Goal: Task Accomplishment & Management: Manage account settings

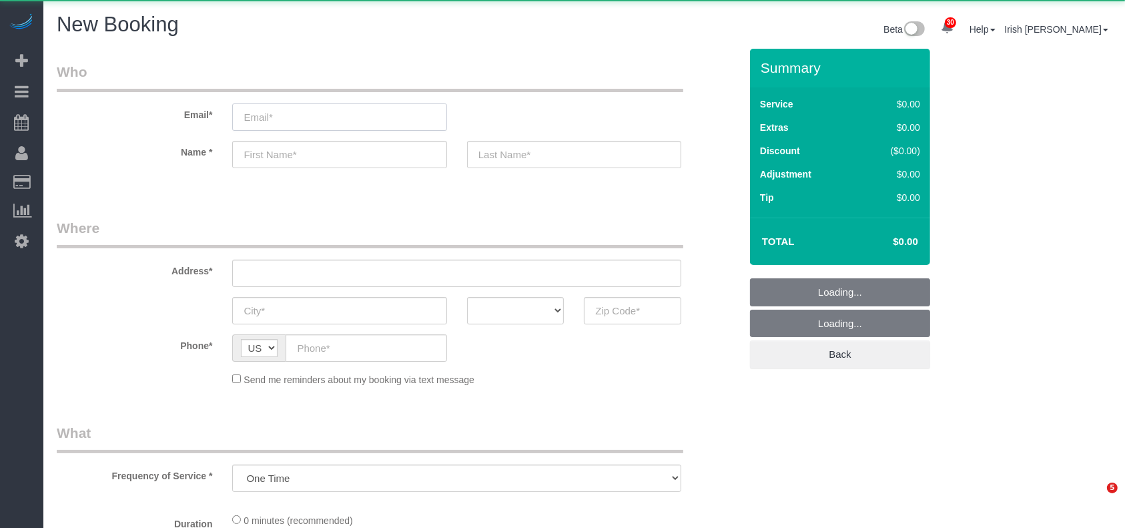
click at [267, 117] on input "email" at bounding box center [339, 116] width 214 height 27
select select "3"
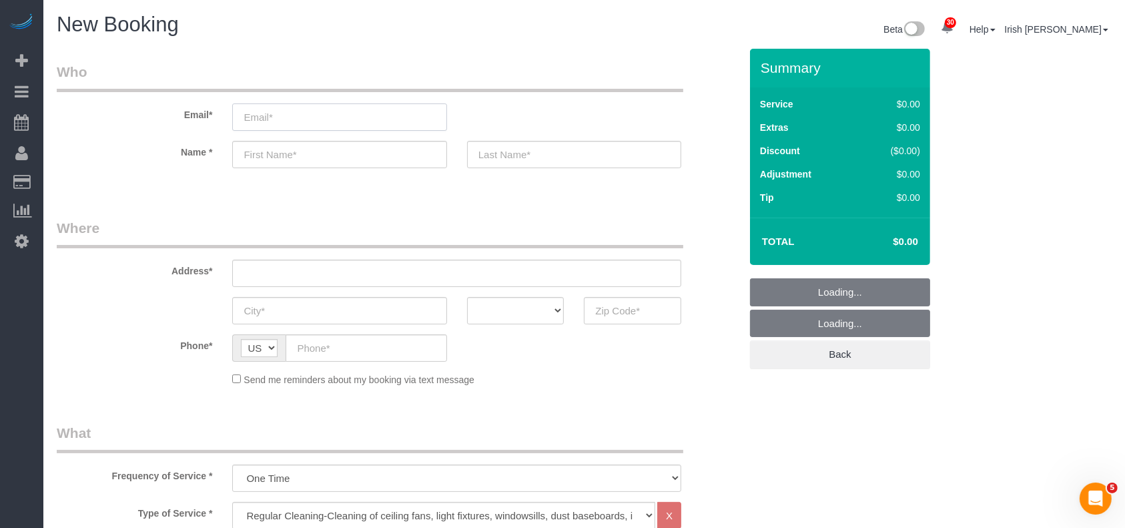
select select "object:3794"
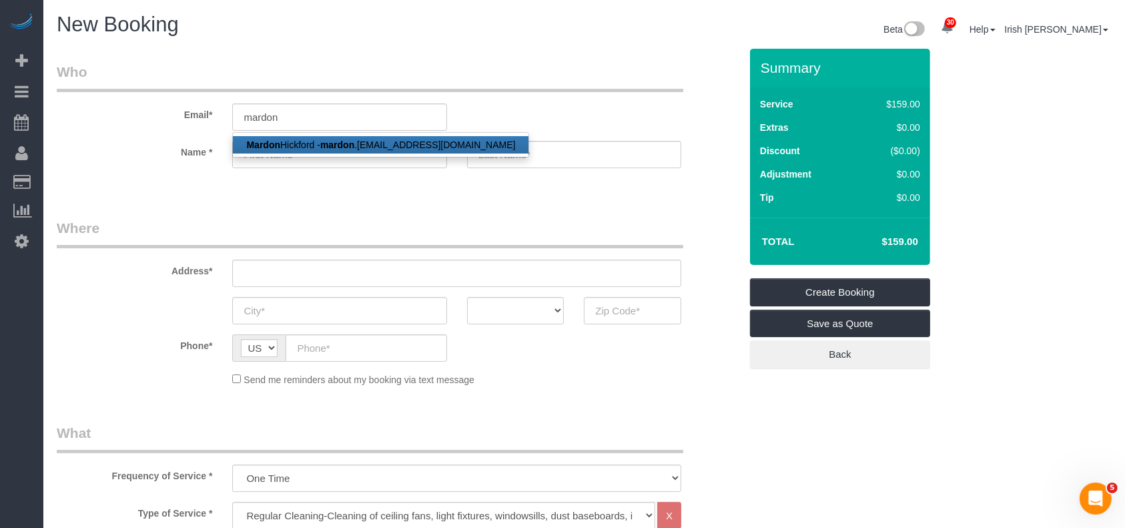
click at [290, 141] on link "[PERSON_NAME] .[EMAIL_ADDRESS][DOMAIN_NAME]" at bounding box center [381, 144] width 296 height 17
type input "[EMAIL_ADDRESS][DOMAIN_NAME]"
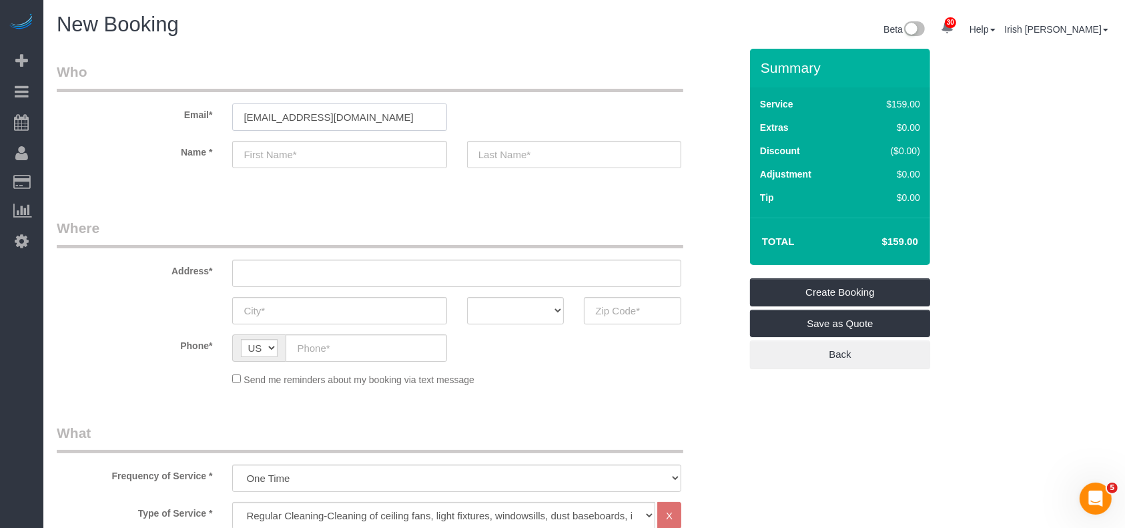
type input "Mardon"
type input "Hickford"
type input "[PHONE_NUMBER]"
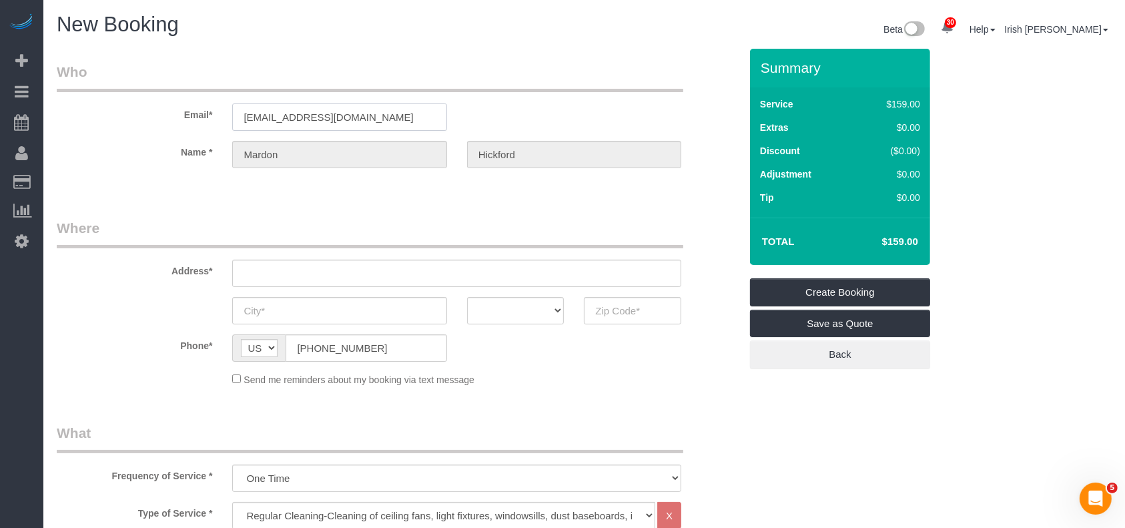
select select "string:fspay-0bcddad0-9a72-4061-a593-5253ddbe3b98"
type input "[STREET_ADDRESS]"
type input "The Woodlands,"
select select "[GEOGRAPHIC_DATA]"
type input "77375"
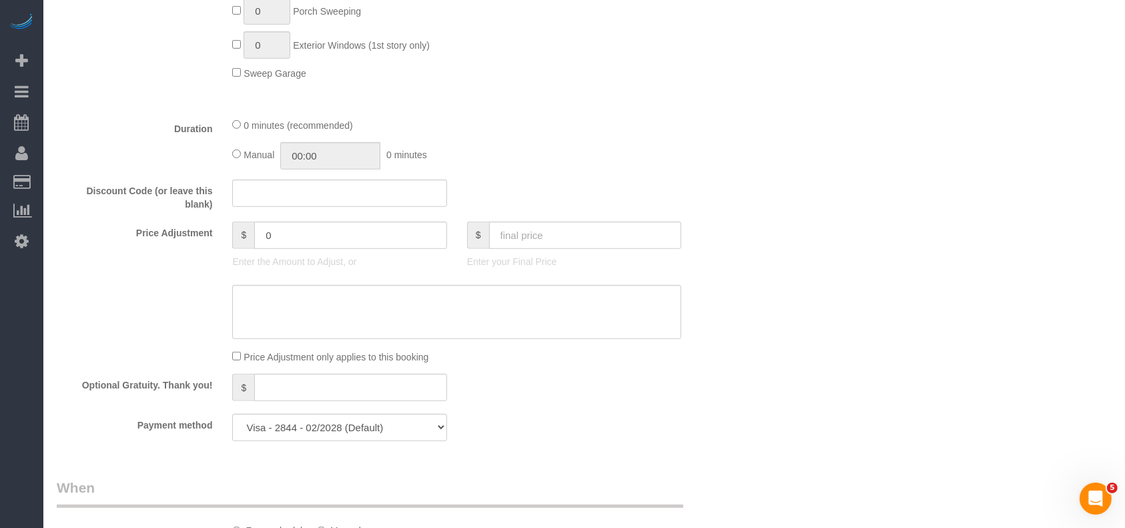
scroll to position [801, 0]
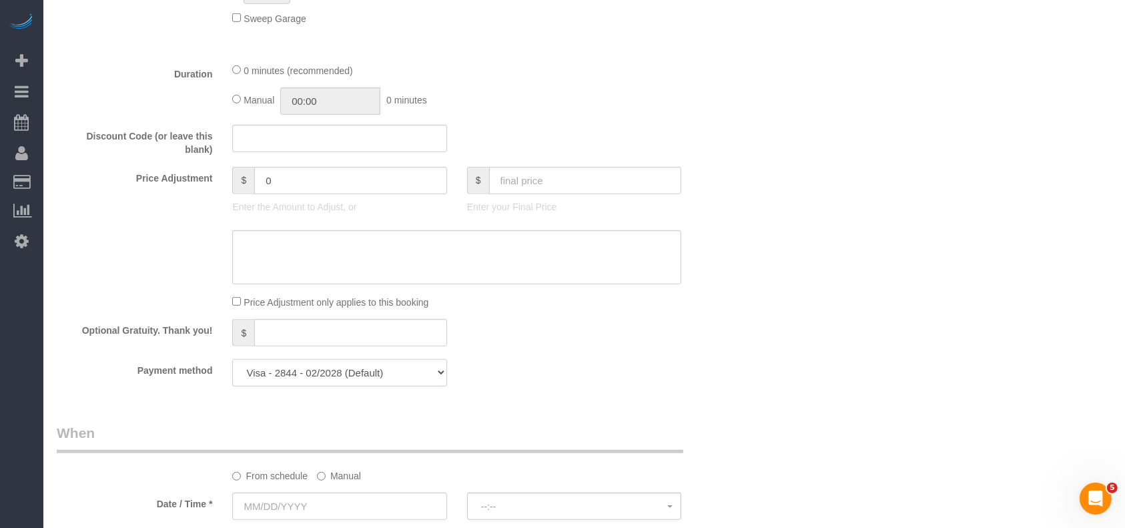
click at [399, 373] on select "Visa - 4469 - 07/2024 Visa - 2844 - 02/2028 (Default) Add Credit Card ─────────…" at bounding box center [339, 372] width 214 height 27
click at [232, 362] on select "Visa - 4469 - 07/2024 Visa - 2844 - 02/2028 (Default) Add Credit Card ─────────…" at bounding box center [339, 372] width 214 height 27
click at [625, 405] on div "Who Email* [EMAIL_ADDRESS][DOMAIN_NAME] Name * [GEOGRAPHIC_DATA][PERSON_NAME][G…" at bounding box center [398, 107] width 703 height 1719
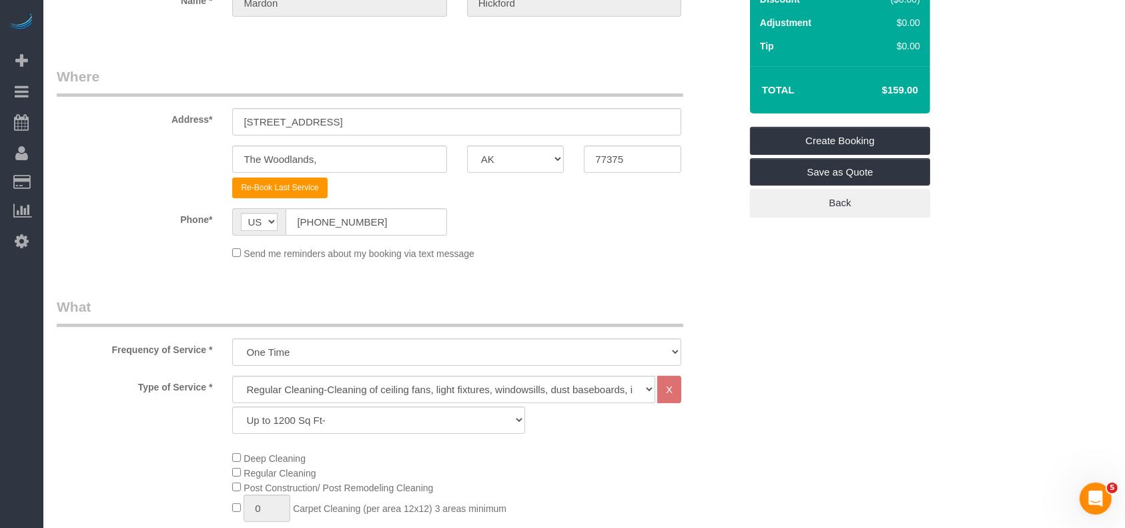
scroll to position [89, 0]
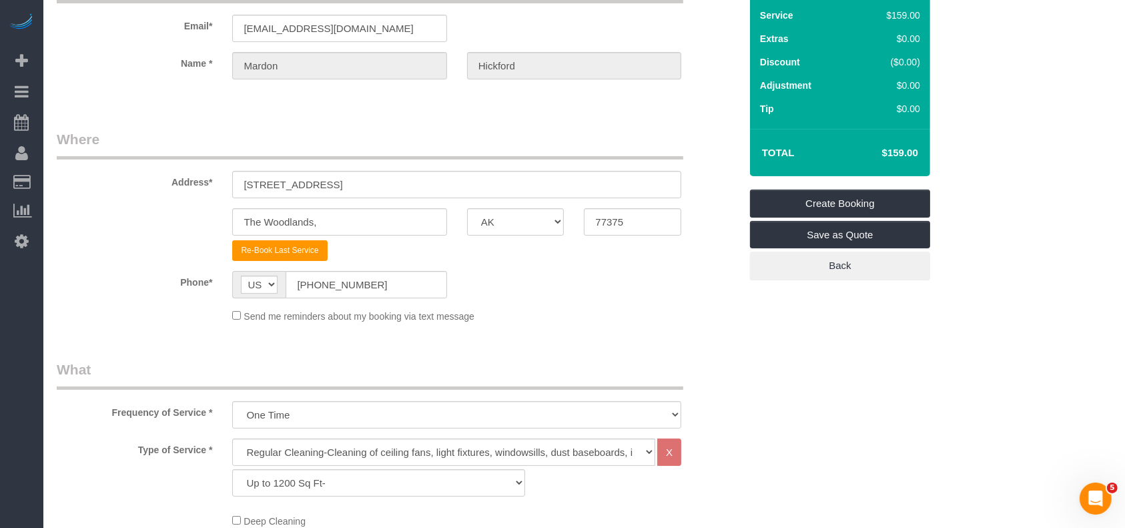
click at [545, 323] on fieldset "Where Address* [STREET_ADDRESS] The [GEOGRAPHIC_DATA], AK AL AR AZ CA CO CT DC …" at bounding box center [398, 231] width 683 height 204
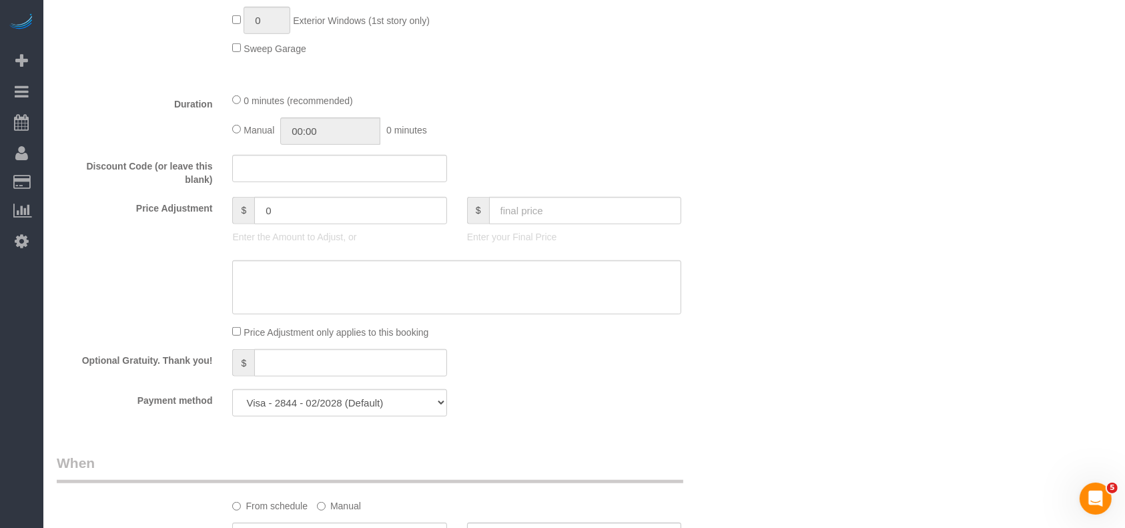
scroll to position [890, 0]
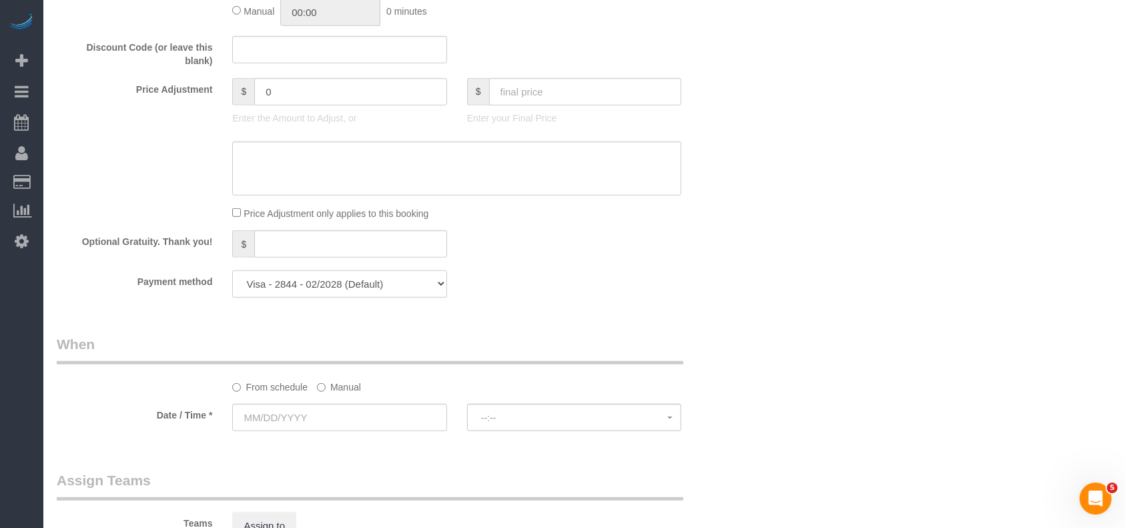
click at [410, 284] on select "Visa - 4469 - 07/2024 Visa - 2844 - 02/2028 (Default) Add Credit Card ─────────…" at bounding box center [339, 283] width 214 height 27
drag, startPoint x: 852, startPoint y: 275, endPoint x: 845, endPoint y: 261, distance: 15.8
click at [852, 275] on div "Who Email* [EMAIL_ADDRESS][DOMAIN_NAME] Name * [GEOGRAPHIC_DATA][PERSON_NAME][G…" at bounding box center [584, 18] width 1055 height 1719
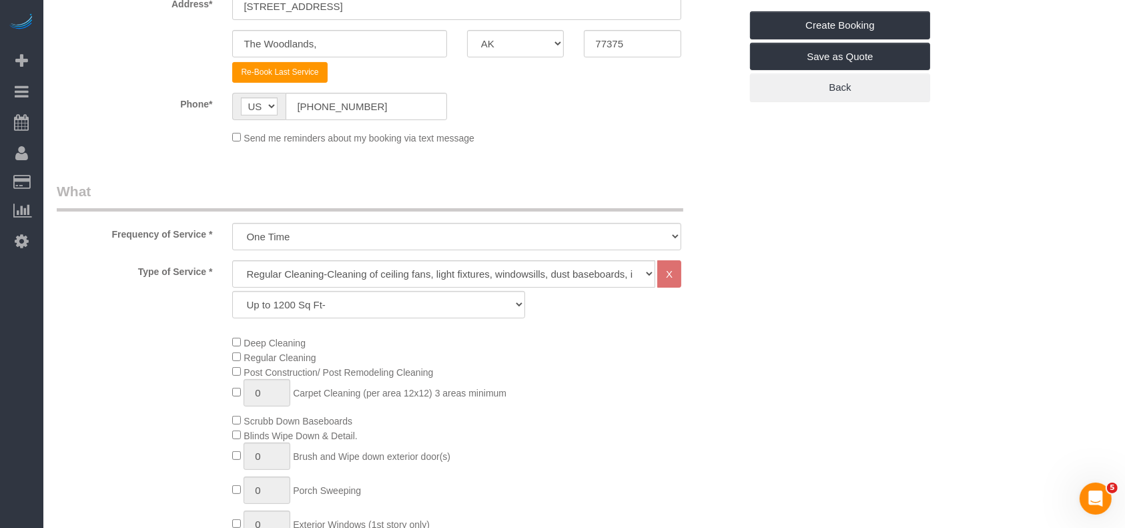
scroll to position [178, 0]
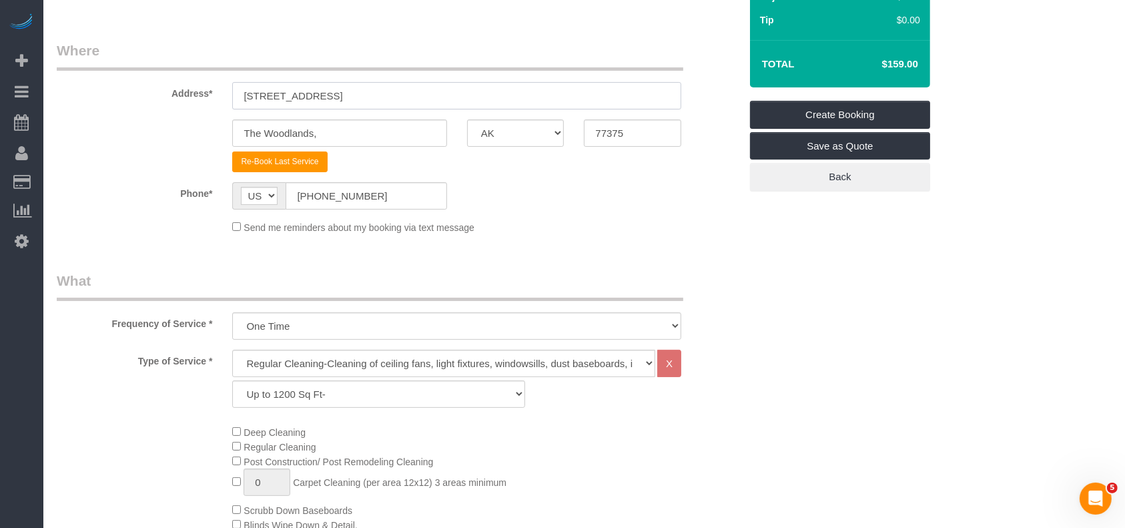
drag, startPoint x: 240, startPoint y: 93, endPoint x: 125, endPoint y: 95, distance: 115.5
click at [126, 93] on div "Address* [STREET_ADDRESS]" at bounding box center [398, 75] width 703 height 69
paste input "[STREET_ADDRESS]"
click at [384, 99] on input "[STREET_ADDRESS]" at bounding box center [456, 95] width 449 height 27
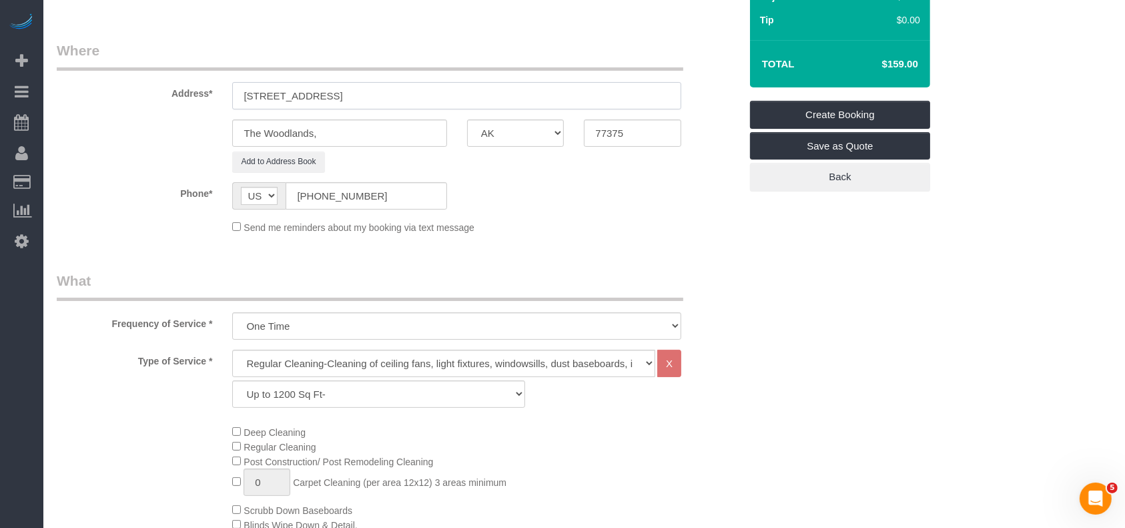
type input "[STREET_ADDRESS]"
drag, startPoint x: 297, startPoint y: 133, endPoint x: 191, endPoint y: 133, distance: 106.1
click at [198, 133] on div "The Woodlands, AK AL AR AZ CA CO CT DC DE [GEOGRAPHIC_DATA] [GEOGRAPHIC_DATA] H…" at bounding box center [398, 132] width 703 height 27
paste input "Magnolia"
type input "Magnolia"
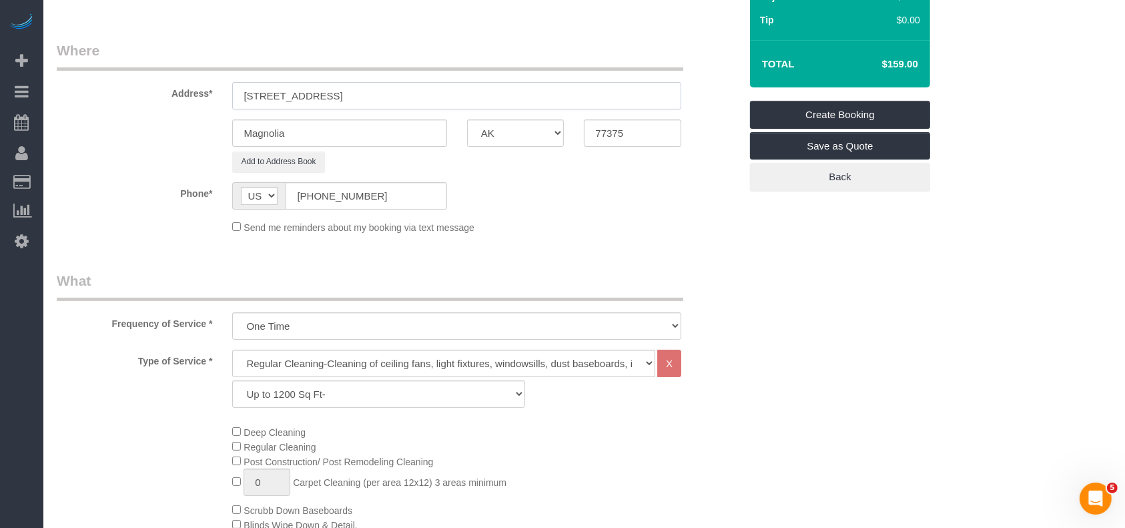
click at [444, 92] on input "[STREET_ADDRESS]" at bounding box center [456, 95] width 449 height 27
click at [443, 92] on input "[STREET_ADDRESS]" at bounding box center [456, 95] width 449 height 27
click at [503, 127] on div "Magnolia AK AL AR AZ CA CO CT DC DE [GEOGRAPHIC_DATA] [GEOGRAPHIC_DATA] HI IA I…" at bounding box center [398, 132] width 703 height 27
paste input "54"
type input "77354"
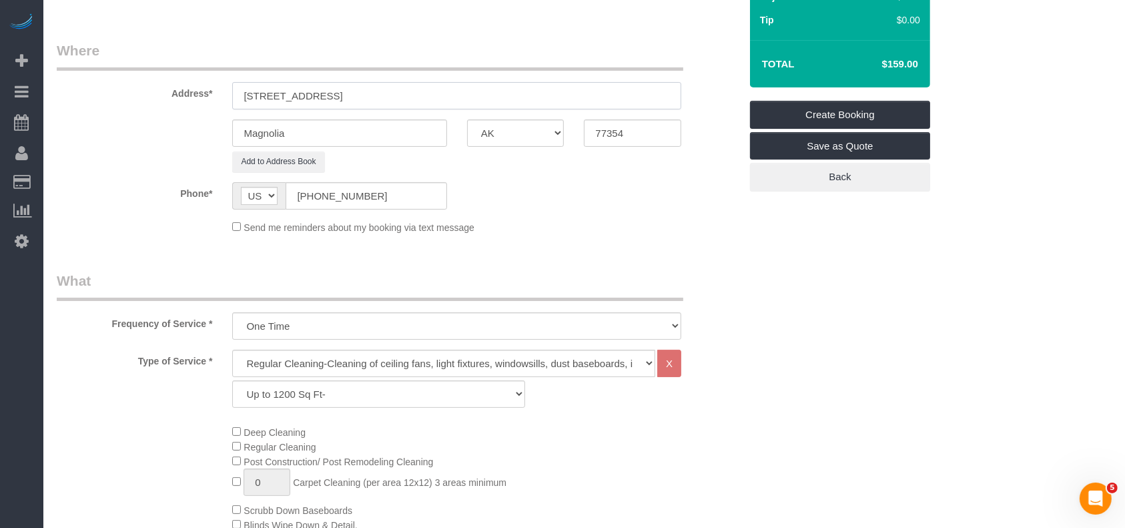
drag, startPoint x: 414, startPoint y: 97, endPoint x: 363, endPoint y: 94, distance: 50.8
click at [363, 94] on input "[STREET_ADDRESS]" at bounding box center [456, 95] width 449 height 27
type input "[STREET_ADDRESS],"
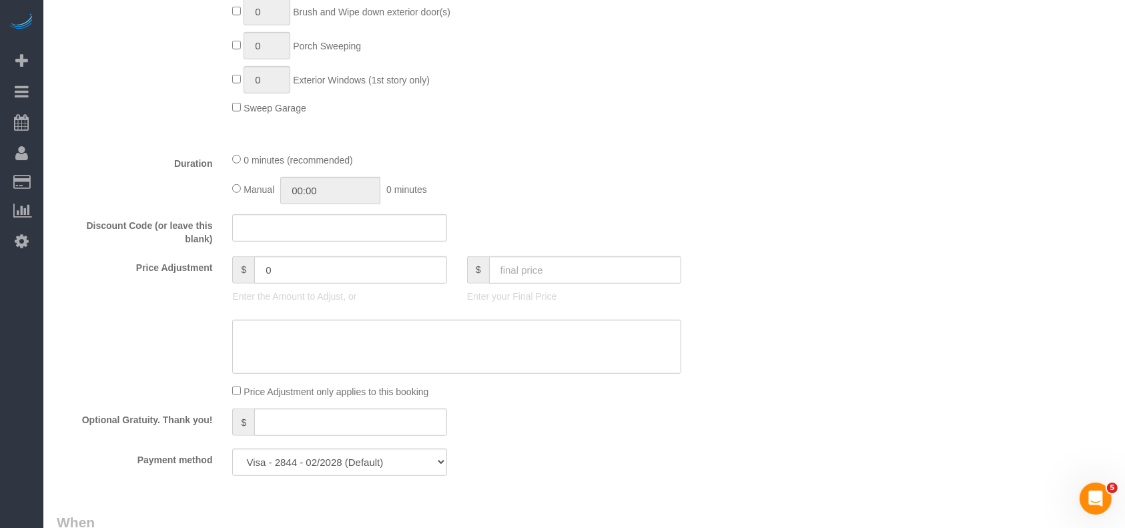
scroll to position [444, 0]
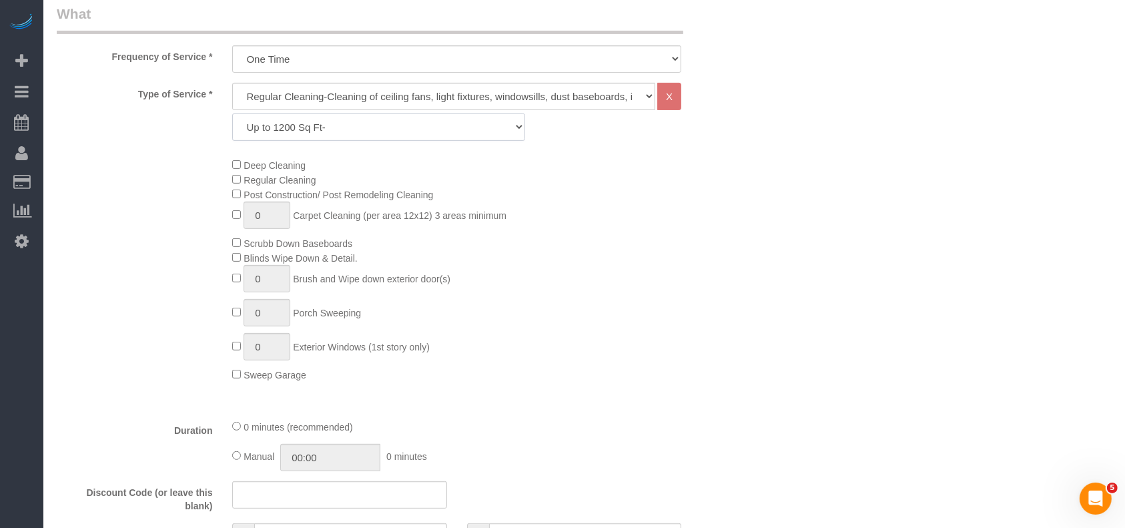
click at [312, 125] on select "Up to 1200 Sq Ft- [DATE]-[DATE] Sq Ft [DATE]-[DATE] Sq Ft [DATE]-[DATE] Sq Ft […" at bounding box center [378, 126] width 292 height 27
select select "60"
click at [232, 113] on select "Up to 1200 Sq Ft- [DATE]-[DATE] Sq Ft [DATE]-[DATE] Sq Ft [DATE]-[DATE] Sq Ft […" at bounding box center [378, 126] width 292 height 27
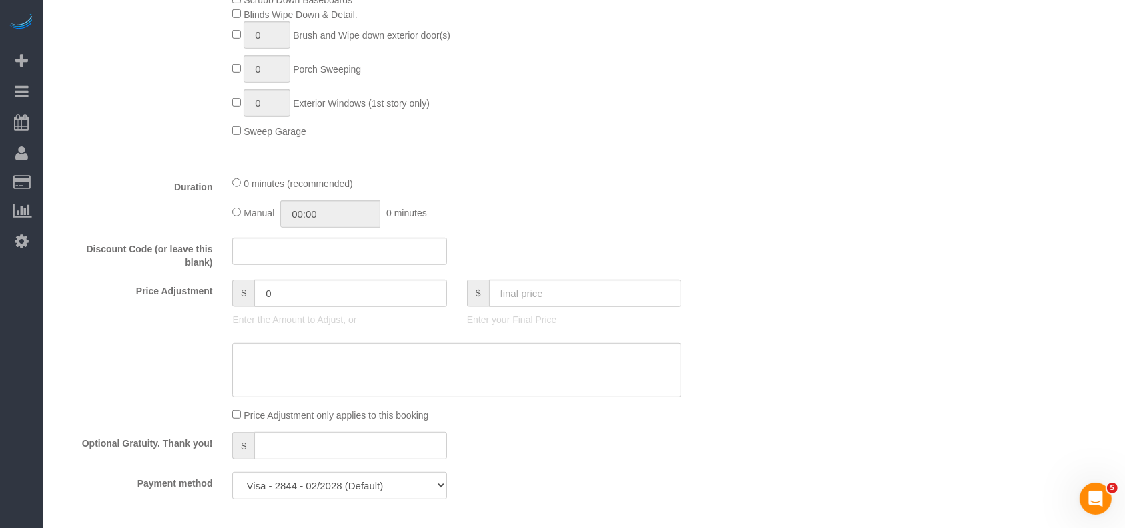
scroll to position [801, 0]
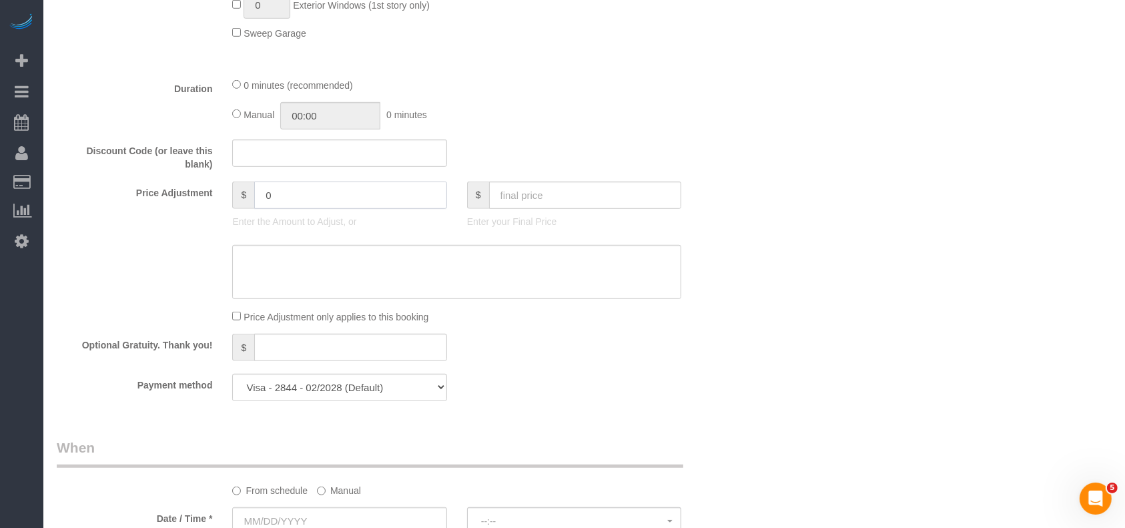
drag, startPoint x: 267, startPoint y: 198, endPoint x: 220, endPoint y: 192, distance: 47.2
click at [238, 198] on div "$ 0" at bounding box center [339, 195] width 214 height 27
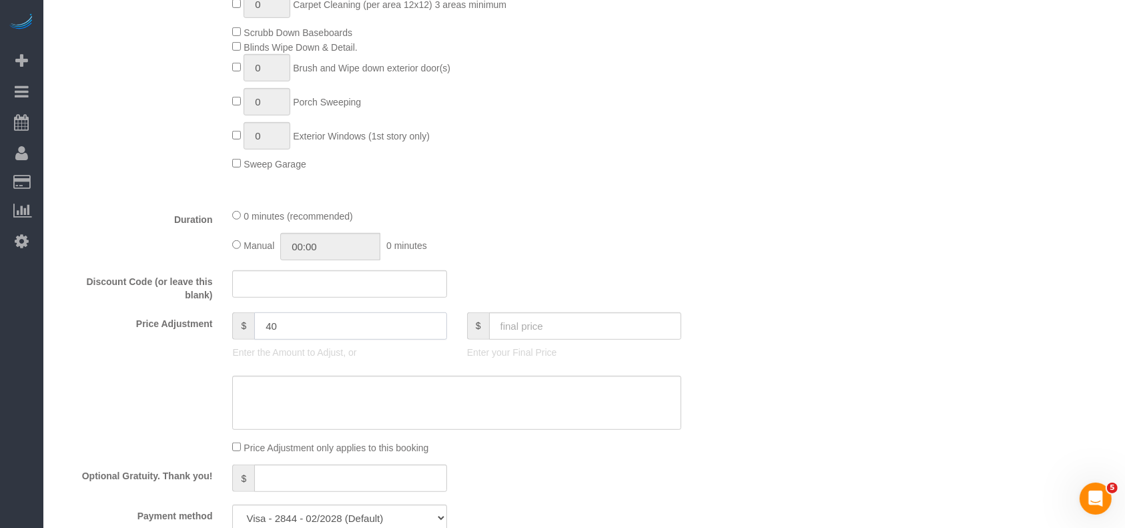
scroll to position [444, 0]
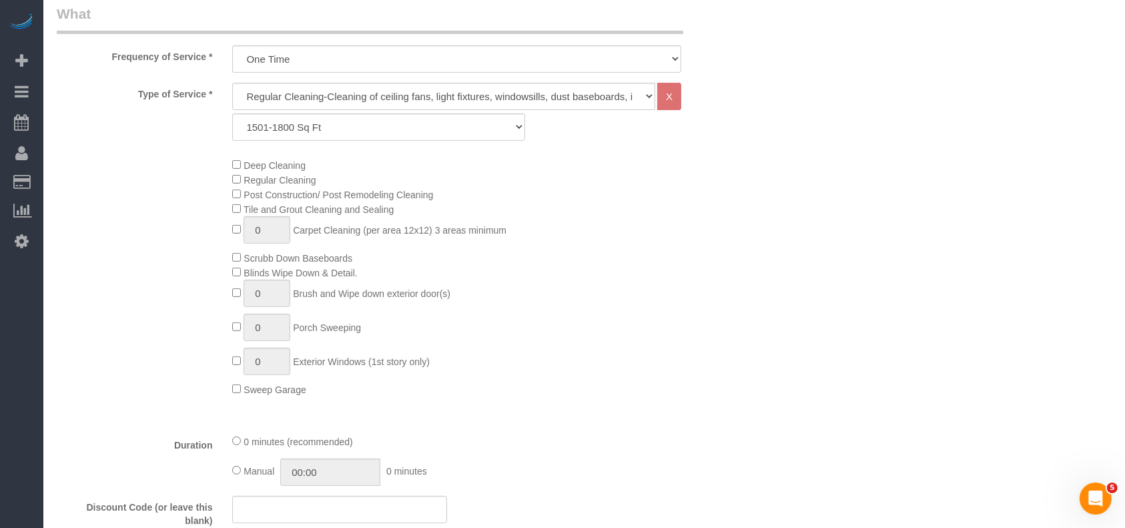
type input "40"
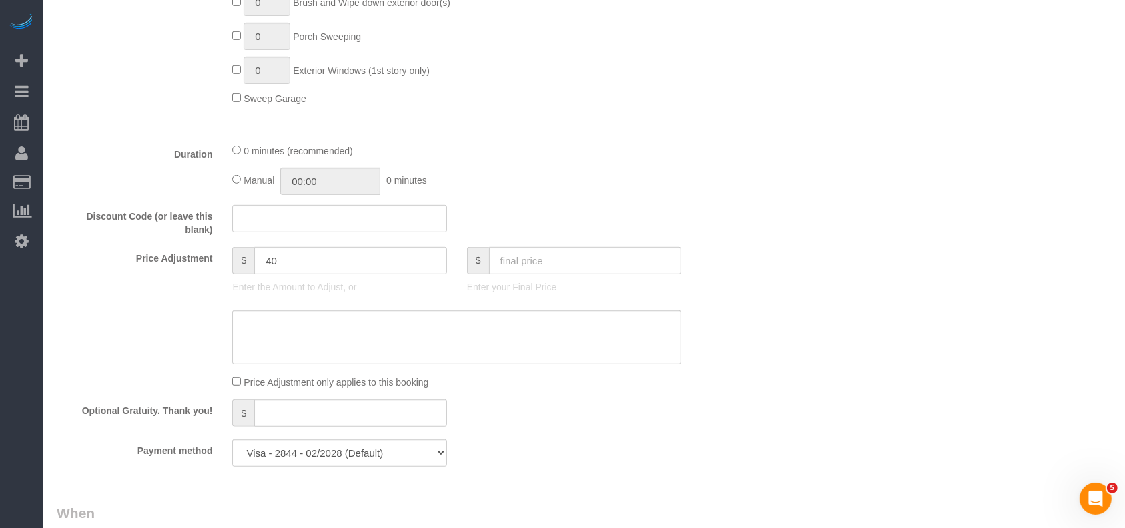
scroll to position [890, 0]
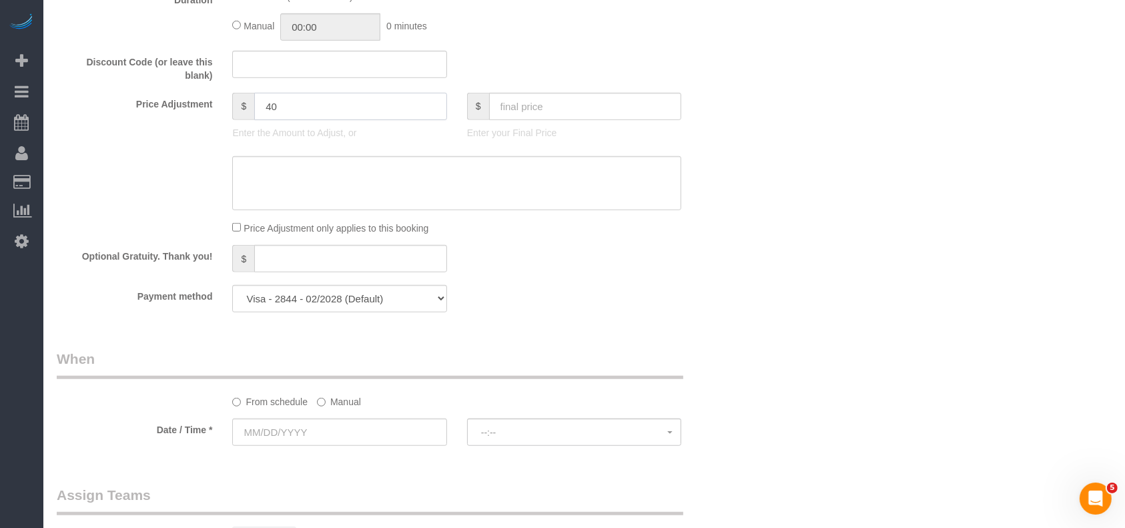
drag, startPoint x: 299, startPoint y: 120, endPoint x: 194, endPoint y: 113, distance: 105.7
click at [194, 113] on div "Price Adjustment $ 40 Enter the Amount to Adjust, or $ Enter your Final Price" at bounding box center [398, 119] width 703 height 53
click at [286, 184] on textarea at bounding box center [456, 183] width 449 height 55
paste textarea "40"
click at [238, 170] on textarea at bounding box center [456, 183] width 449 height 55
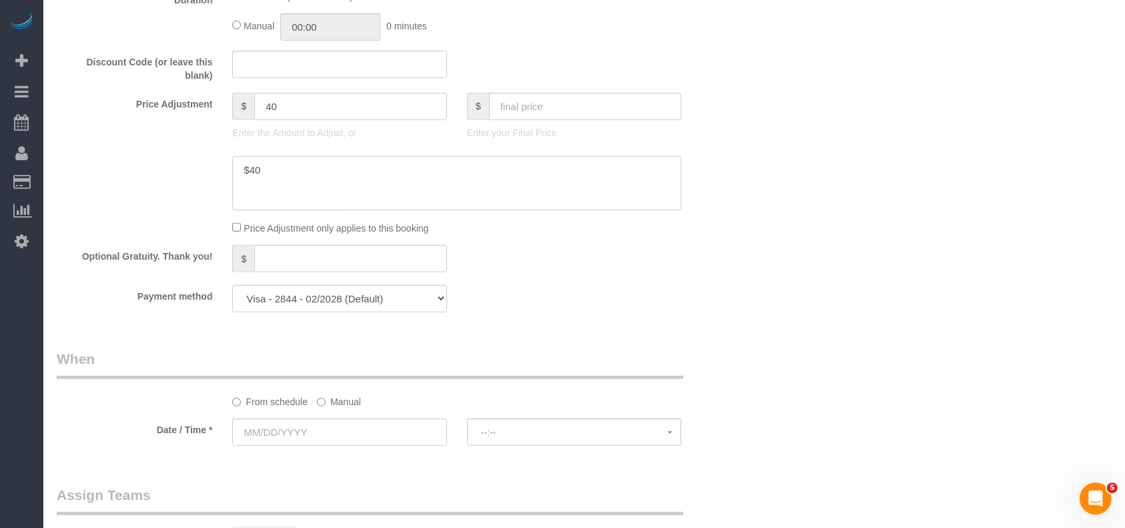
click at [336, 170] on textarea at bounding box center [456, 183] width 449 height 55
type textarea "$40 travel fee"
drag, startPoint x: 351, startPoint y: 302, endPoint x: 336, endPoint y: 316, distance: 20.3
click at [351, 302] on select "Visa - 4469 - 07/2024 Visa - 2844 - 02/2028 (Default) Add Credit Card ─────────…" at bounding box center [339, 298] width 214 height 27
select select "string:check"
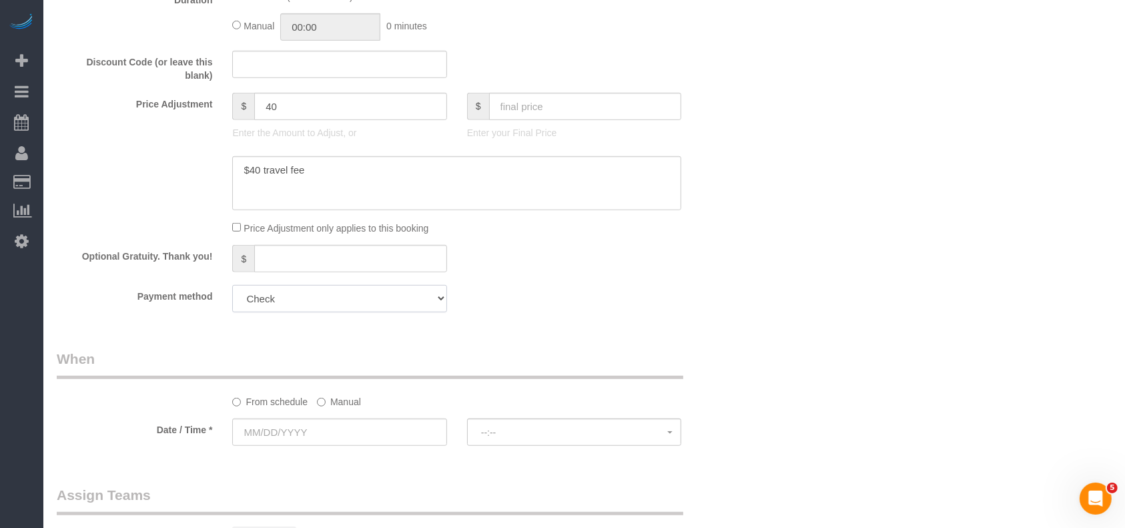
click at [232, 289] on select "Visa - 4469 - 07/2024 Visa - 2844 - 02/2028 (Default) Add Credit Card ─────────…" at bounding box center [339, 298] width 214 height 27
click at [334, 408] on label "Manual" at bounding box center [339, 399] width 44 height 18
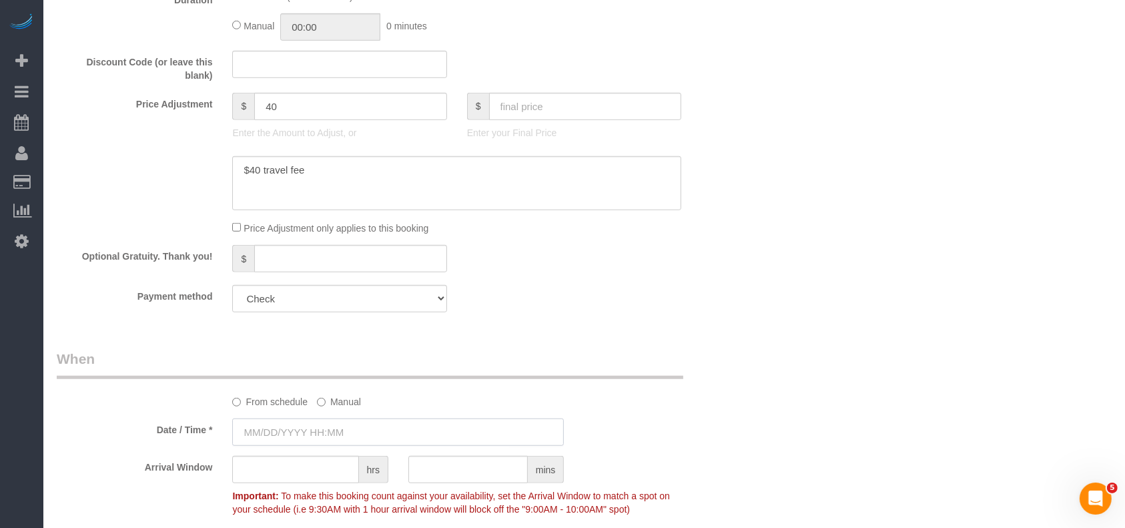
click at [310, 432] on input "text" at bounding box center [398, 431] width 332 height 27
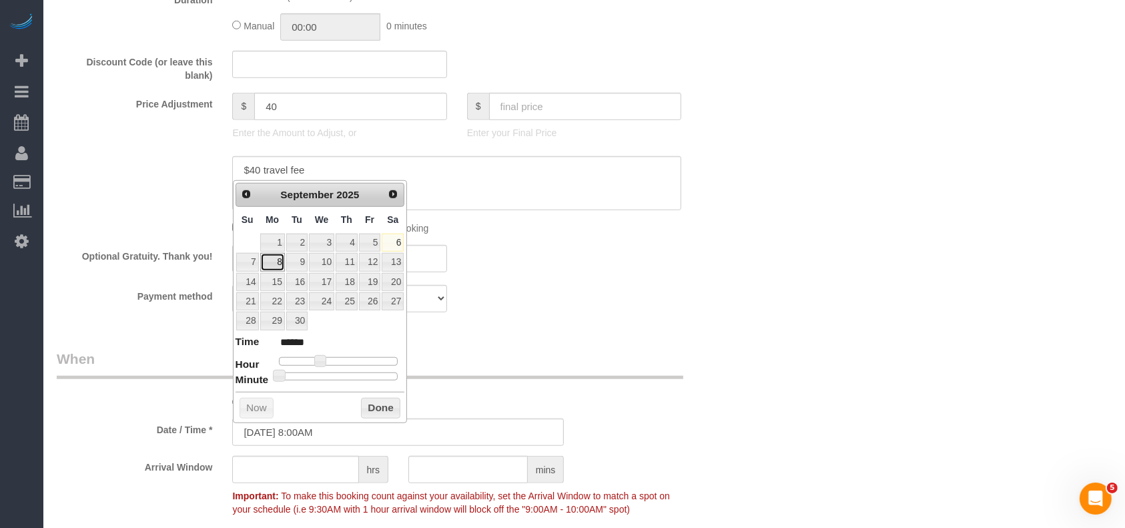
click at [278, 259] on link "8" at bounding box center [272, 262] width 25 height 18
type input "[DATE] 8:00AM"
click at [365, 405] on button "Done" at bounding box center [380, 408] width 39 height 21
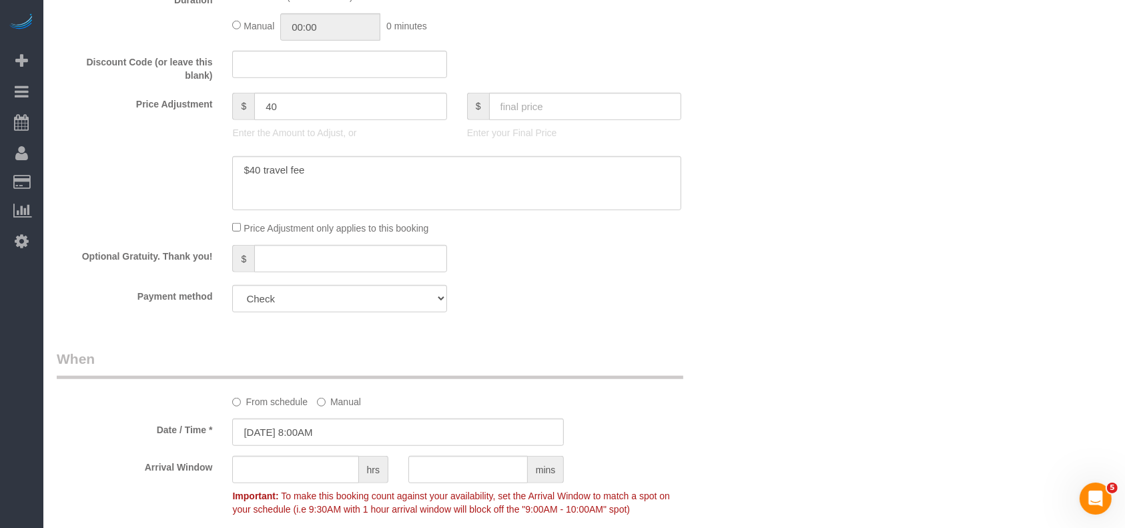
click at [438, 455] on sui-booking-spot "From schedule Manual Date / Time * [DATE] 8:00AM Arrival Window hrs mins Import…" at bounding box center [398, 435] width 683 height 173
click at [457, 457] on sui-booking-spot "From schedule Manual Date / Time * [DATE] 8:00AM Arrival Window hrs mins Import…" at bounding box center [398, 435] width 683 height 173
click at [447, 459] on sui-booking-spot "From schedule Manual Date / Time * [DATE] 8:00AM Arrival Window hrs mins Import…" at bounding box center [398, 435] width 683 height 173
click at [437, 481] on input "text" at bounding box center [467, 469] width 119 height 27
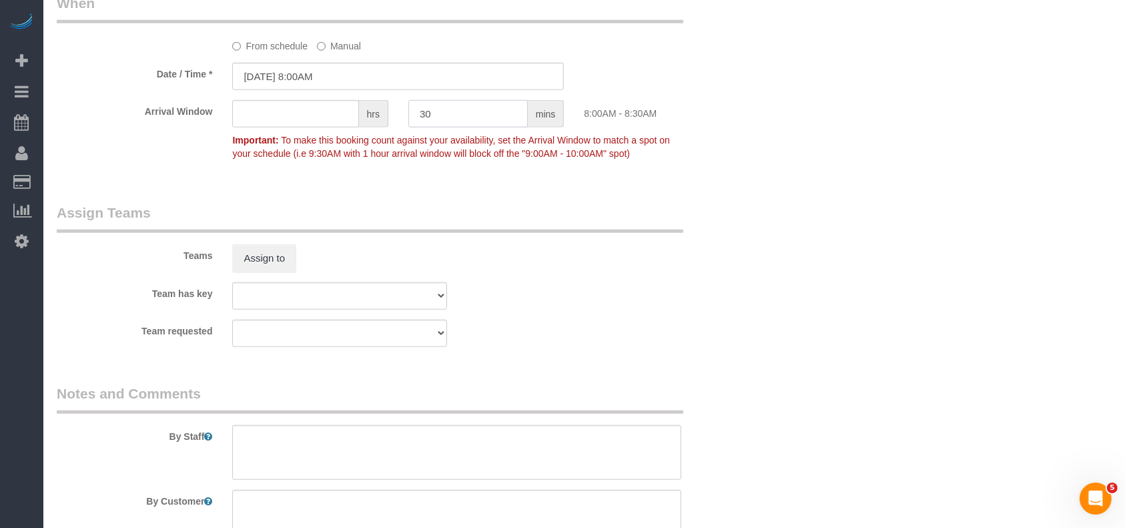
scroll to position [1335, 0]
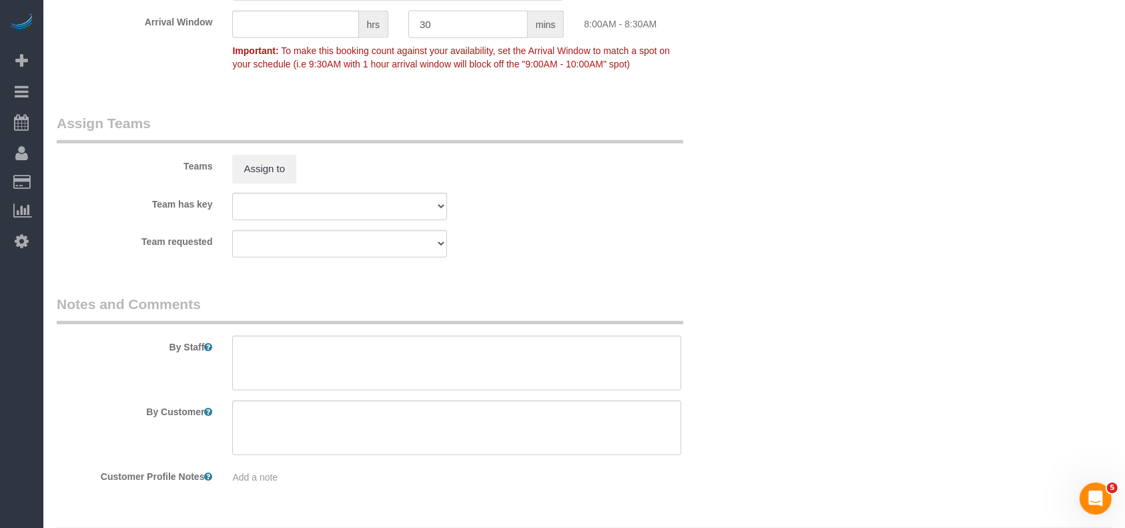
type input "30"
click at [380, 384] on textarea at bounding box center [456, 363] width 449 height 55
type textarea "Code to follow."
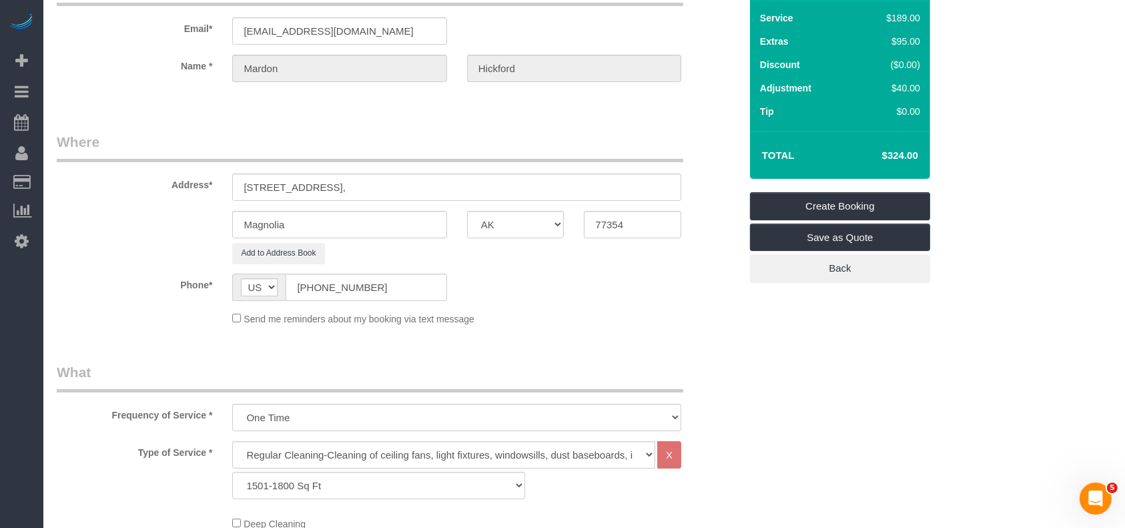
scroll to position [0, 0]
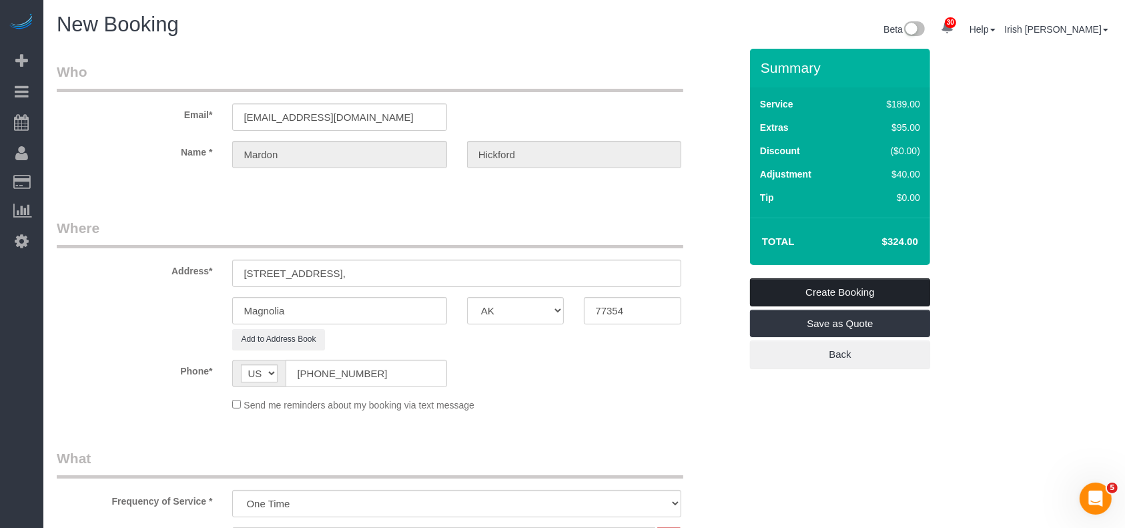
click at [816, 287] on link "Create Booking" at bounding box center [840, 292] width 180 height 28
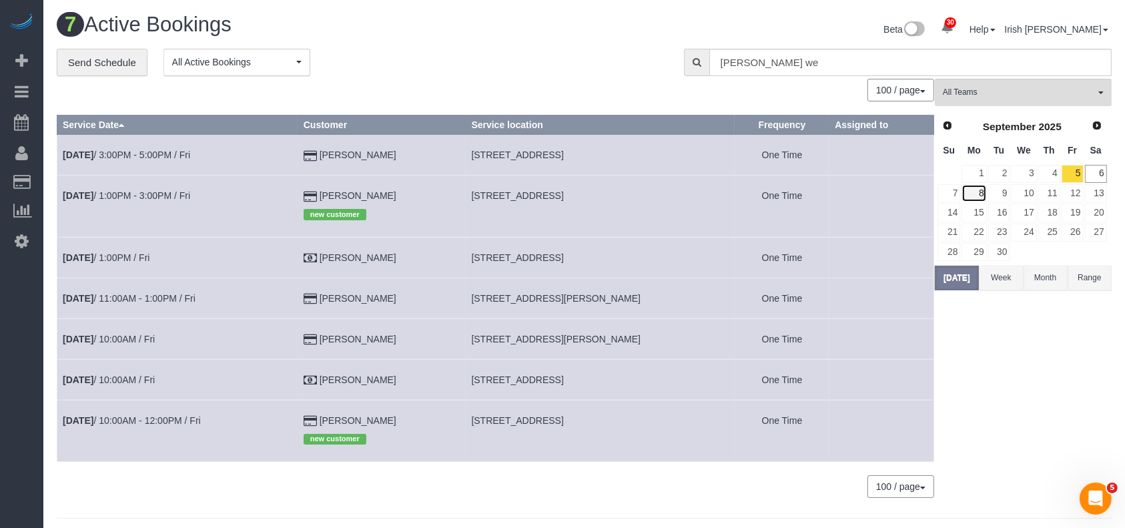
click at [977, 193] on link "8" at bounding box center [974, 193] width 25 height 18
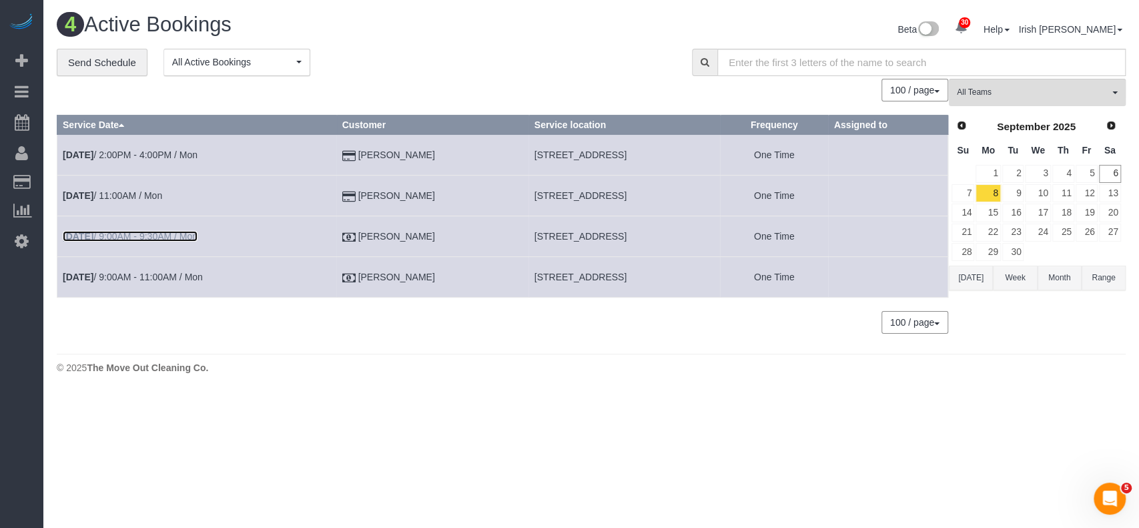
click at [130, 234] on link "[DATE] 9:00AM - 9:30AM / Mon" at bounding box center [130, 236] width 135 height 11
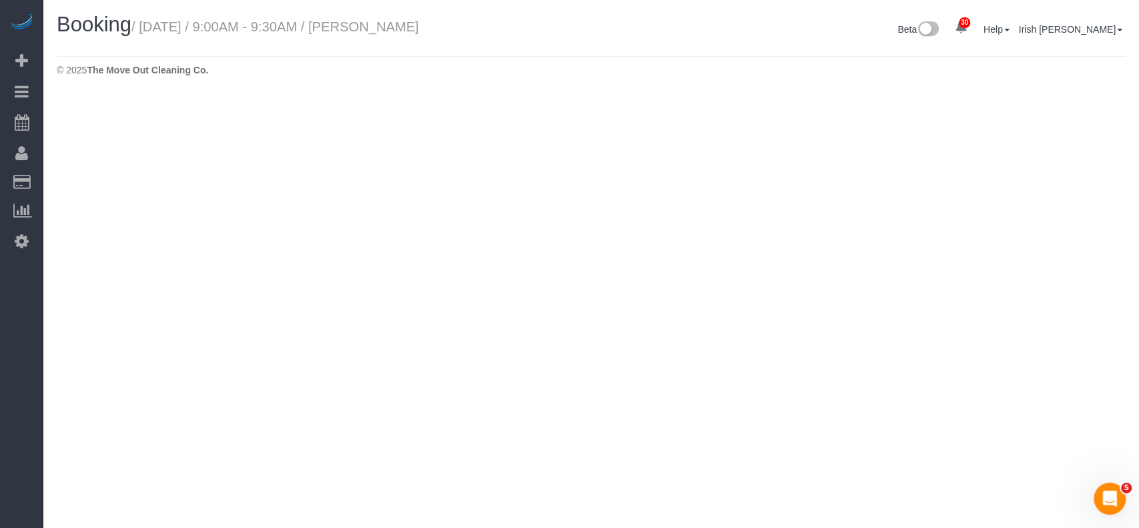
select select "[GEOGRAPHIC_DATA]"
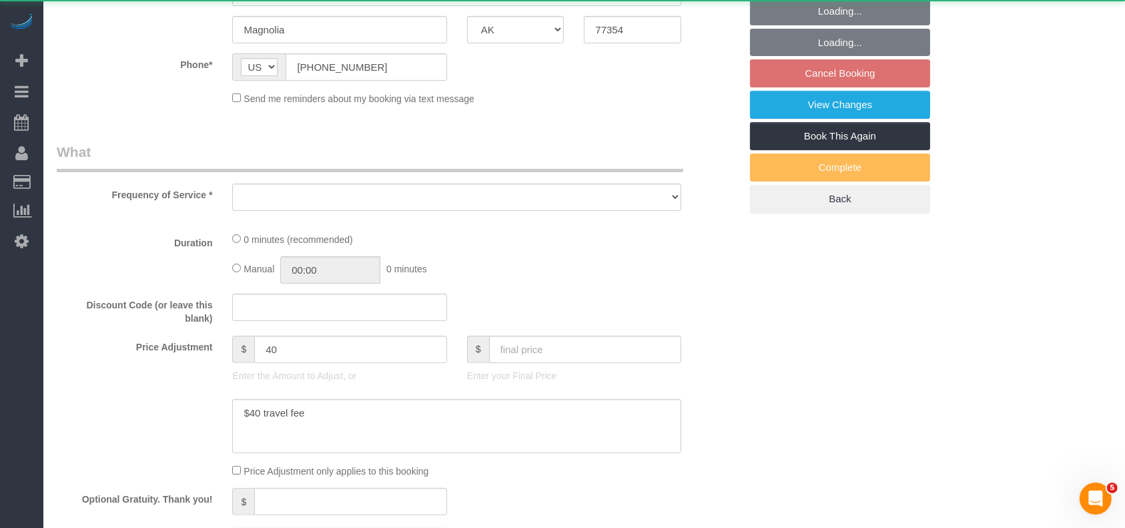
select select "3"
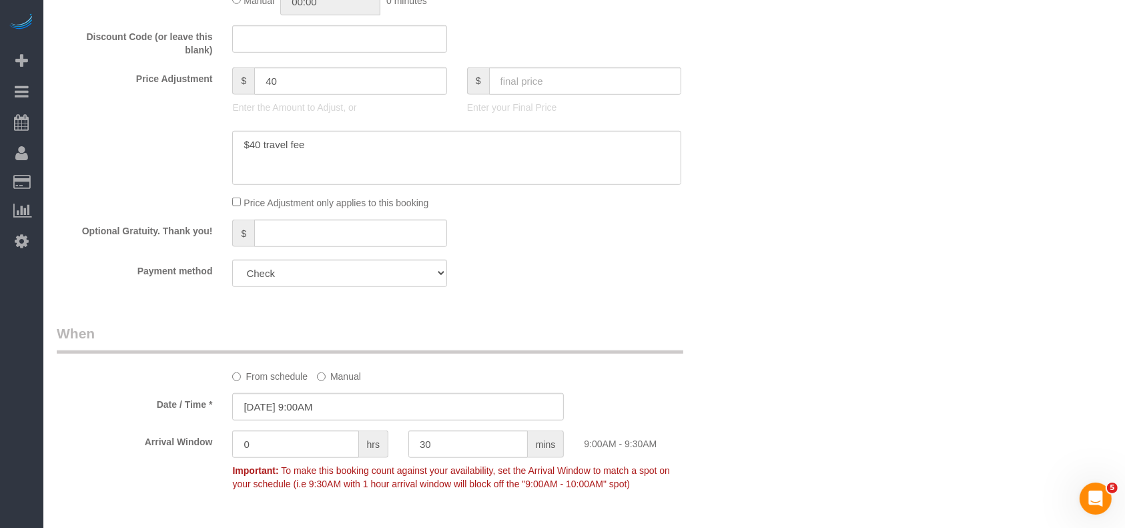
select select "object:4490"
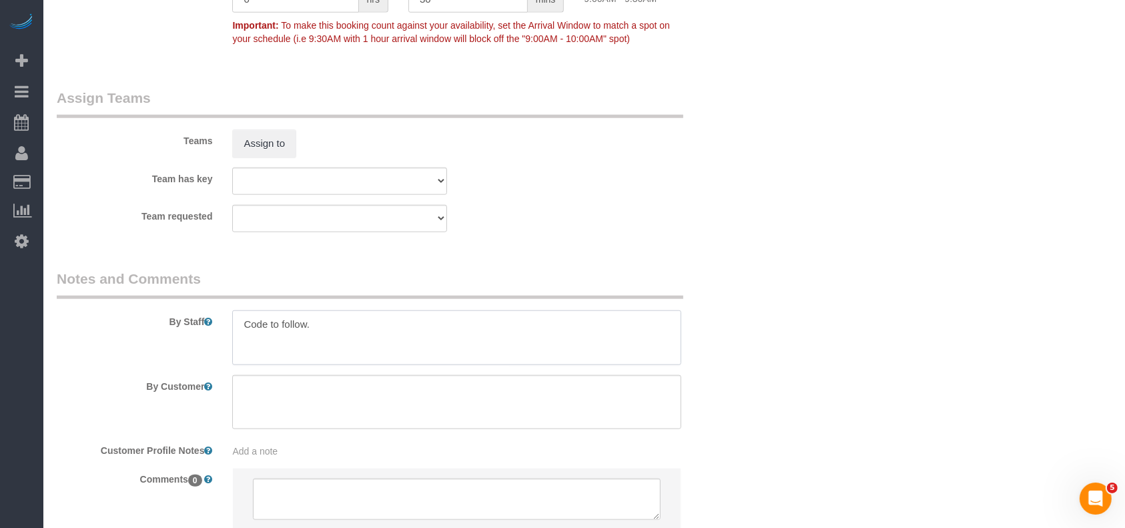
click at [346, 335] on textarea at bounding box center [456, 337] width 449 height 55
paste textarea "[PERSON_NAME]"
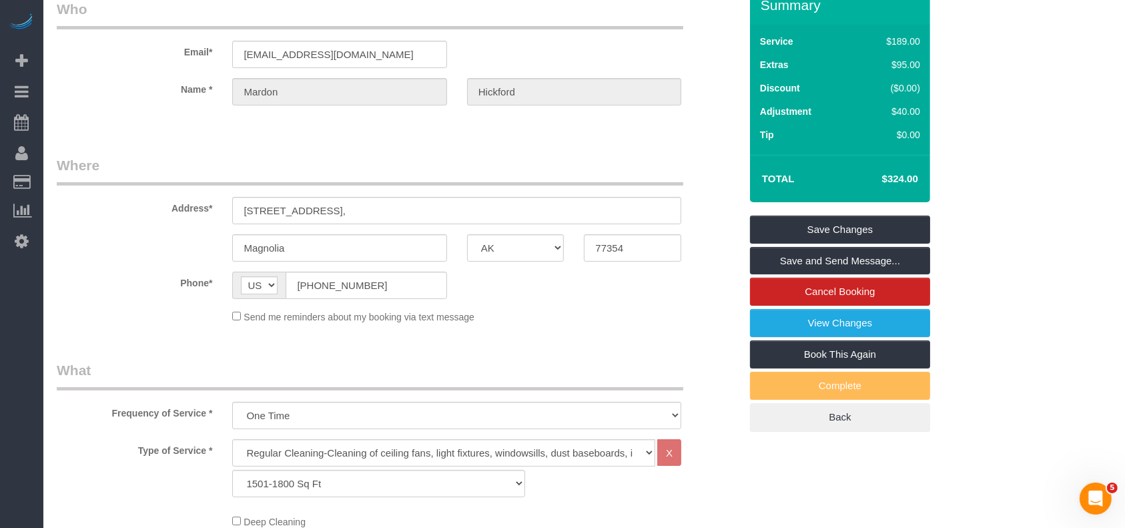
scroll to position [0, 0]
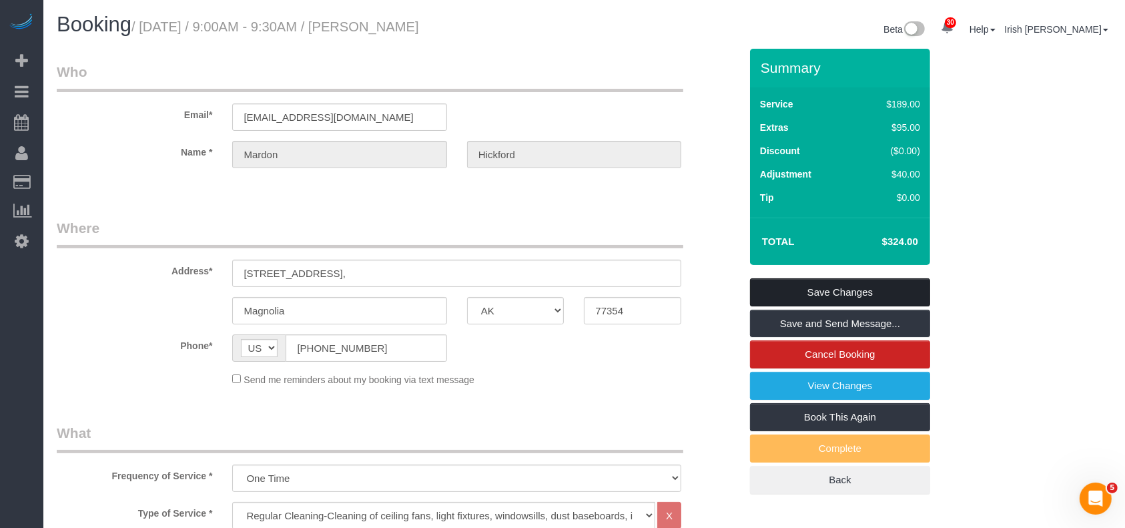
type textarea "Code to follow. [PERSON_NAME] is the tenant"
click at [800, 283] on link "Save Changes" at bounding box center [840, 292] width 180 height 28
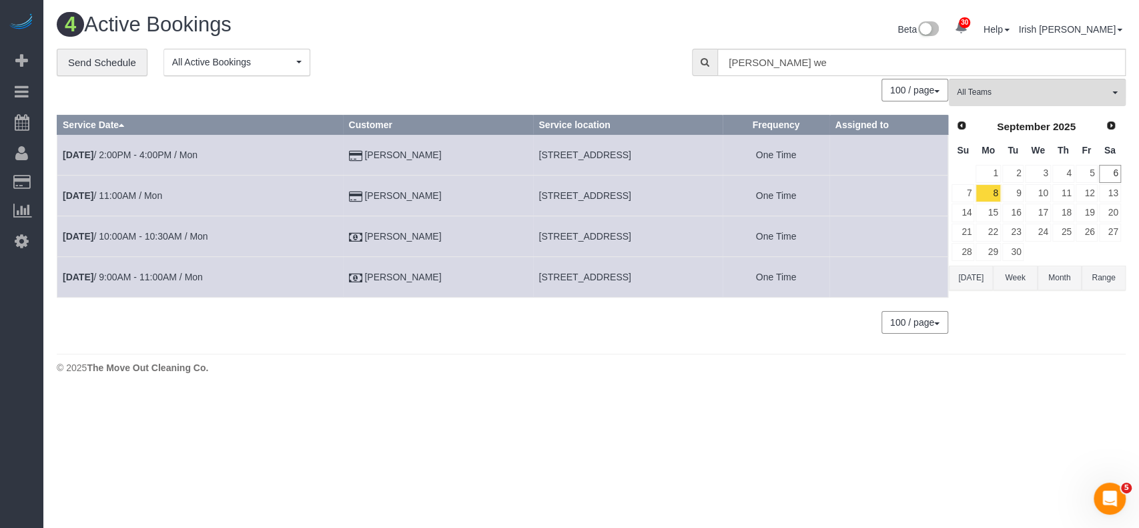
drag, startPoint x: 968, startPoint y: 276, endPoint x: 667, endPoint y: 437, distance: 340.7
click at [968, 278] on button "[DATE]" at bounding box center [971, 278] width 44 height 25
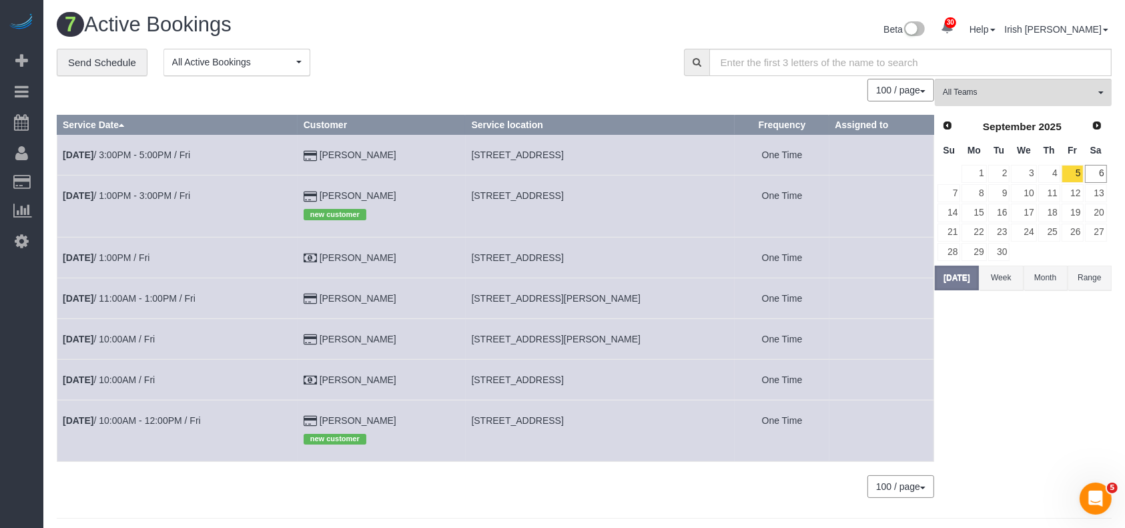
drag, startPoint x: 471, startPoint y: 156, endPoint x: 645, endPoint y: 154, distance: 174.2
click at [645, 154] on td "[STREET_ADDRESS]" at bounding box center [600, 155] width 269 height 41
copy span "[STREET_ADDRESS]"
drag, startPoint x: 414, startPoint y: 190, endPoint x: 316, endPoint y: 202, distance: 98.2
click at [316, 202] on td "[PERSON_NAME] new customer" at bounding box center [382, 206] width 168 height 61
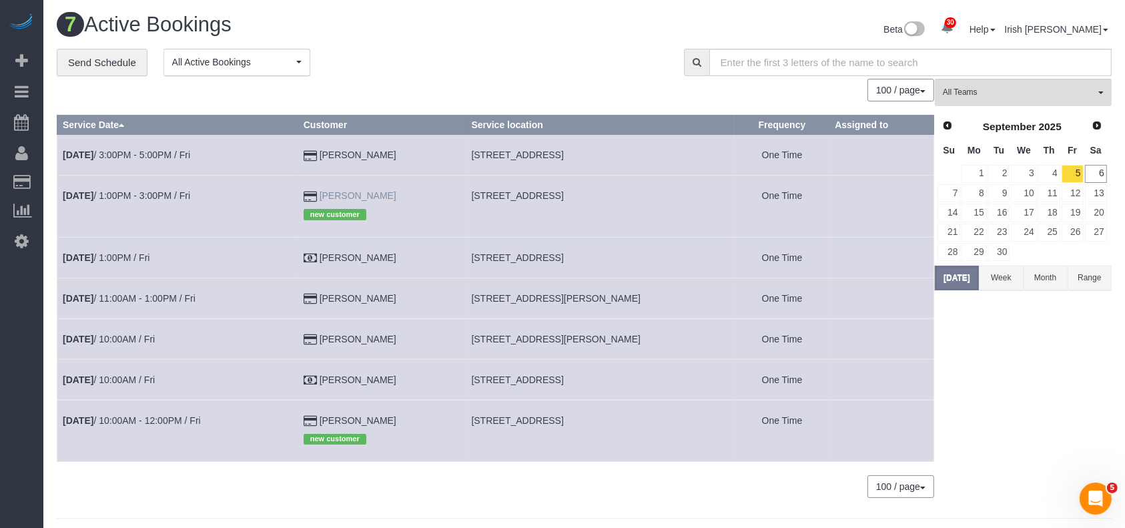
copy td "[PERSON_NAME]"
click at [102, 190] on link "[DATE] 1:00PM - 3:00PM / Fri" at bounding box center [126, 195] width 127 height 11
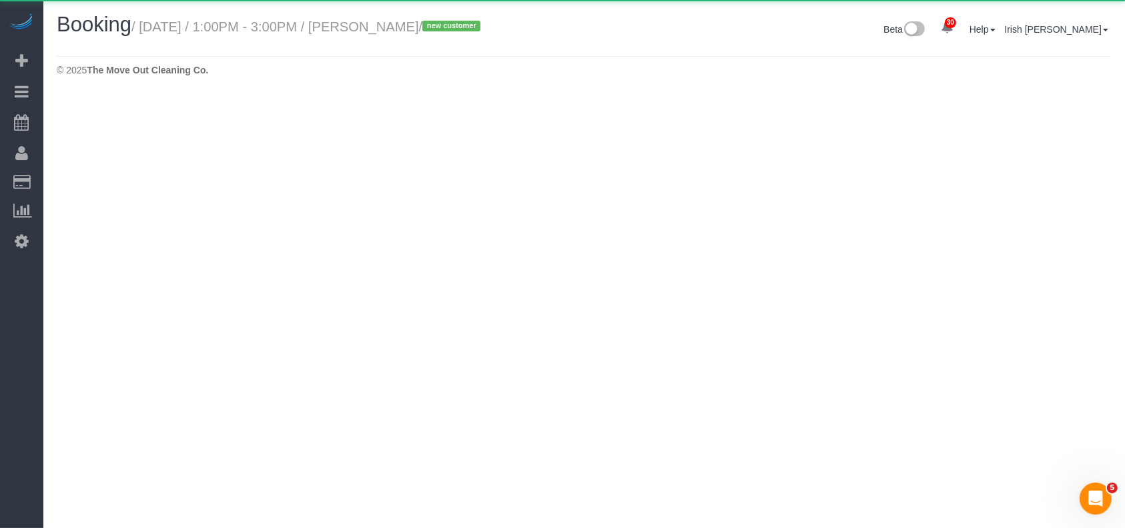
select select "[GEOGRAPHIC_DATA]"
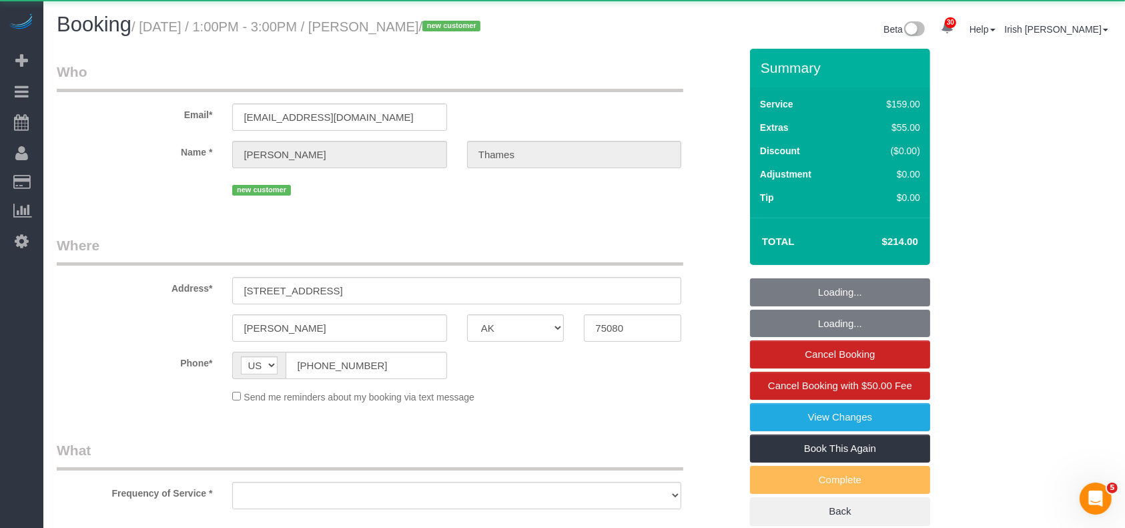
select select "object:5025"
select select "string:fspay-45c11c3b-e21a-4d72-a3e6-6defbcc3caec"
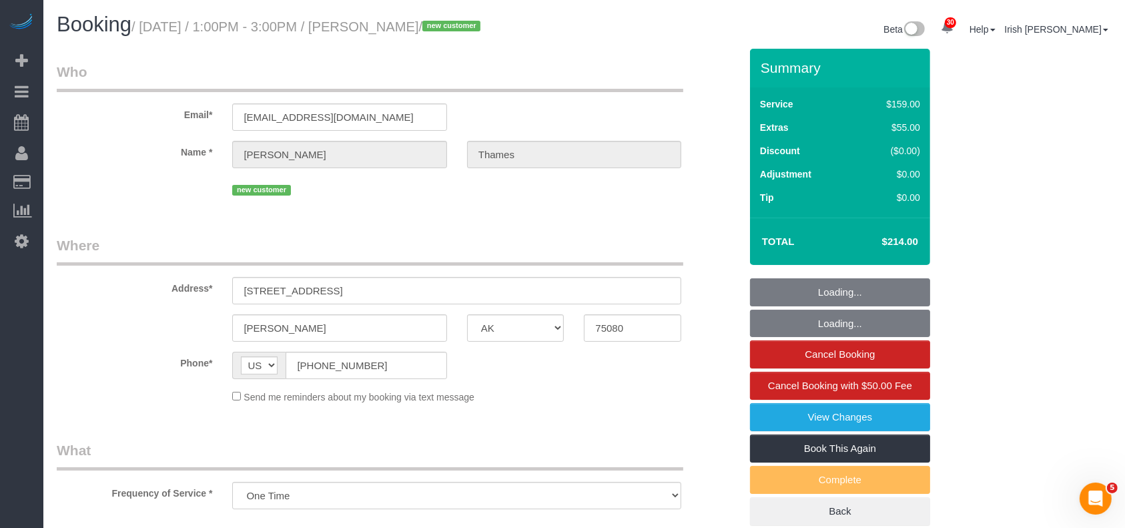
select select "object:5098"
select select "3"
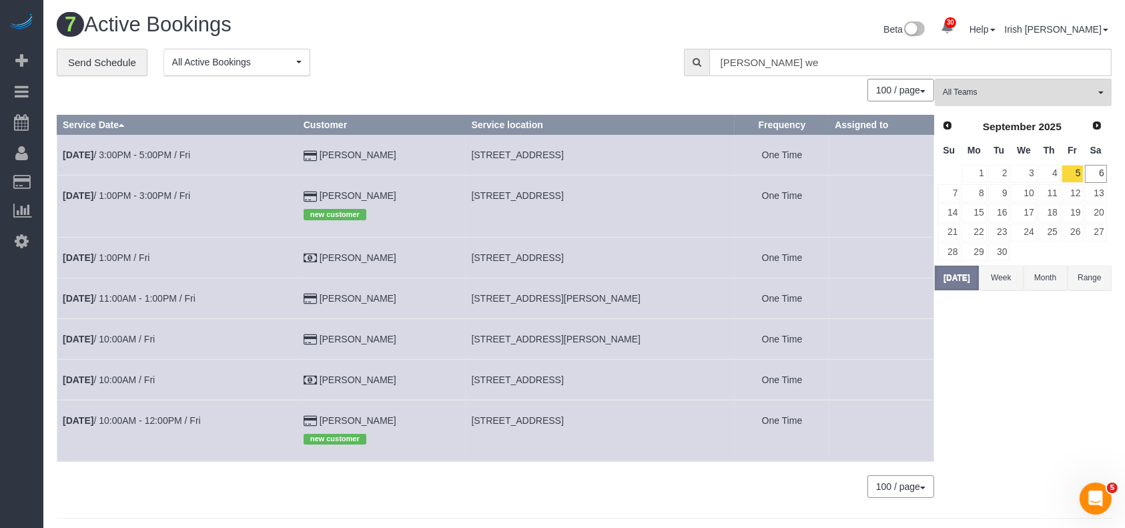
drag, startPoint x: 402, startPoint y: 157, endPoint x: 318, endPoint y: 147, distance: 84.0
click at [318, 147] on td "[PERSON_NAME]" at bounding box center [382, 155] width 168 height 41
copy td "[PERSON_NAME]"
click at [982, 190] on link "8" at bounding box center [974, 193] width 25 height 18
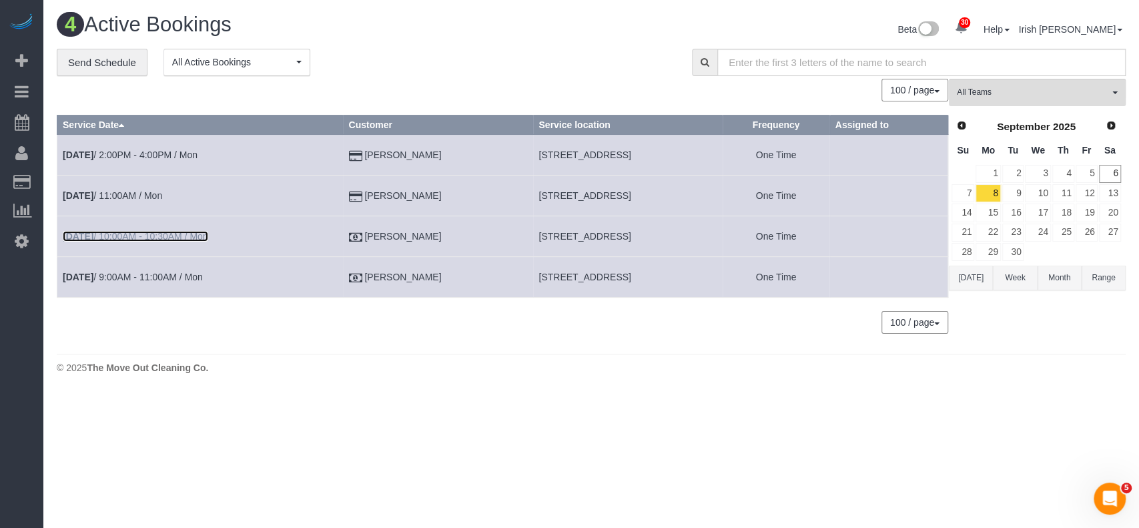
click at [128, 233] on link "[DATE] 10:00AM - 10:30AM / Mon" at bounding box center [135, 236] width 145 height 11
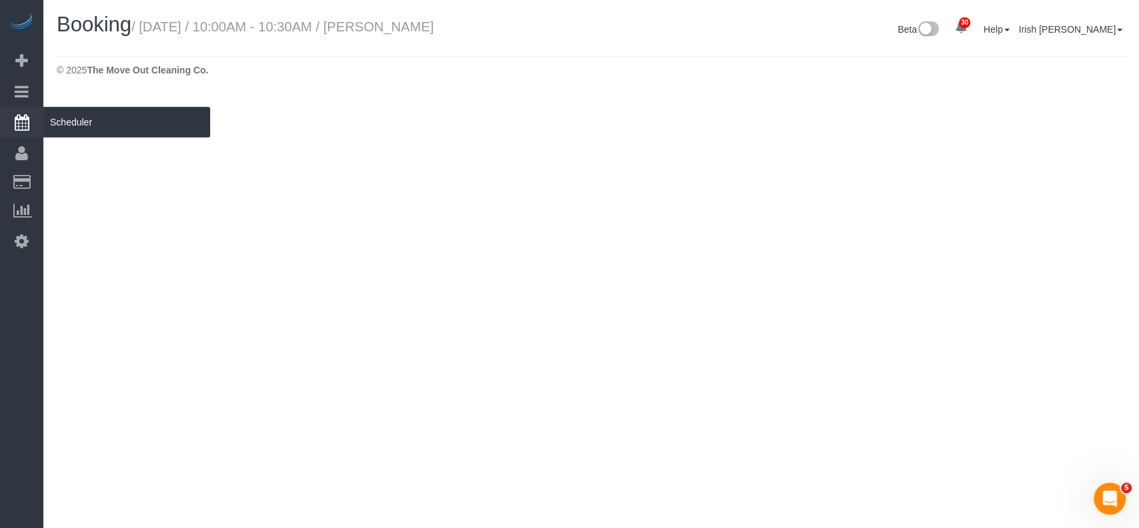
select select "[GEOGRAPHIC_DATA]"
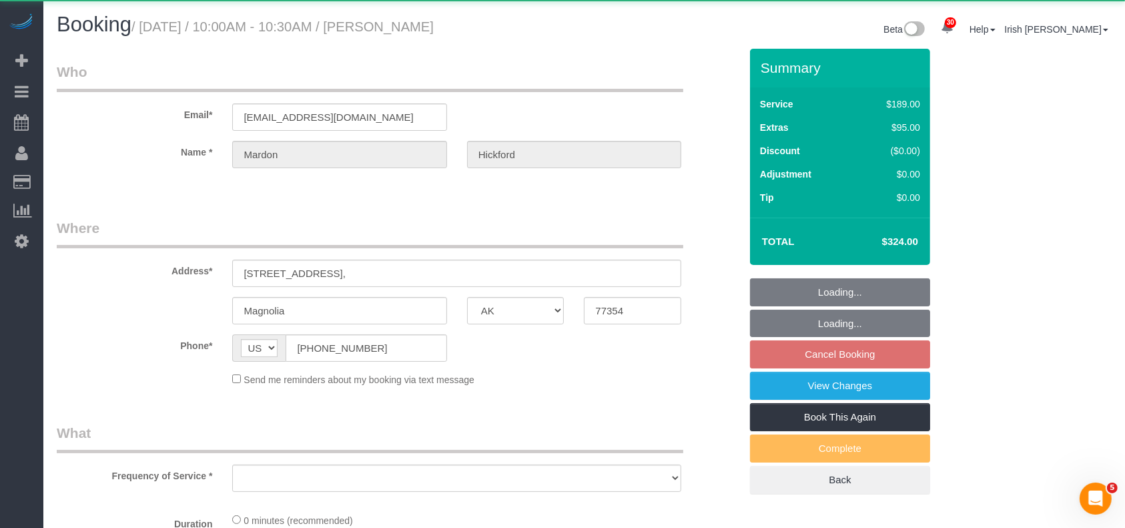
select select "object:5590"
select select "3"
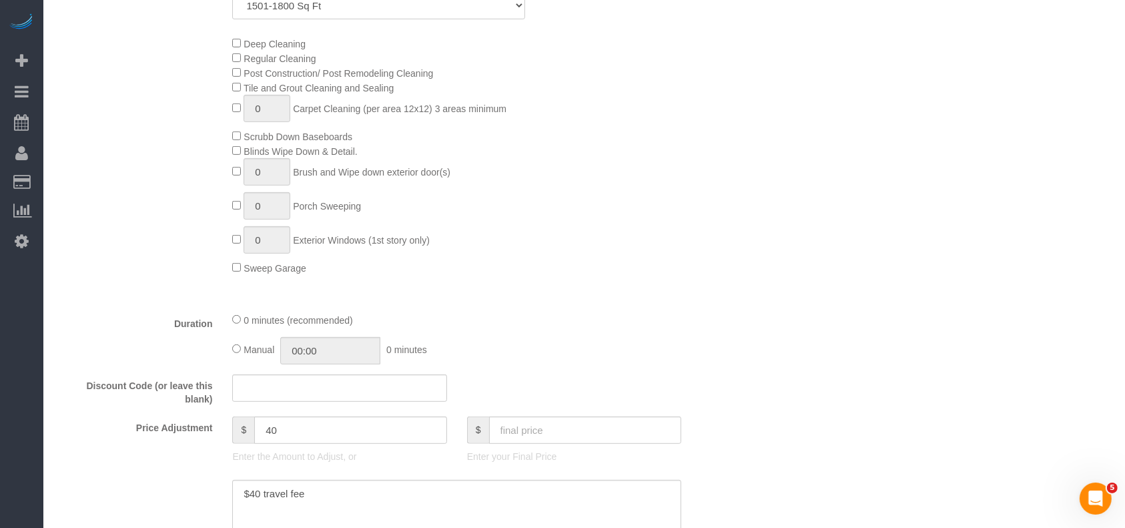
select select "object:5677"
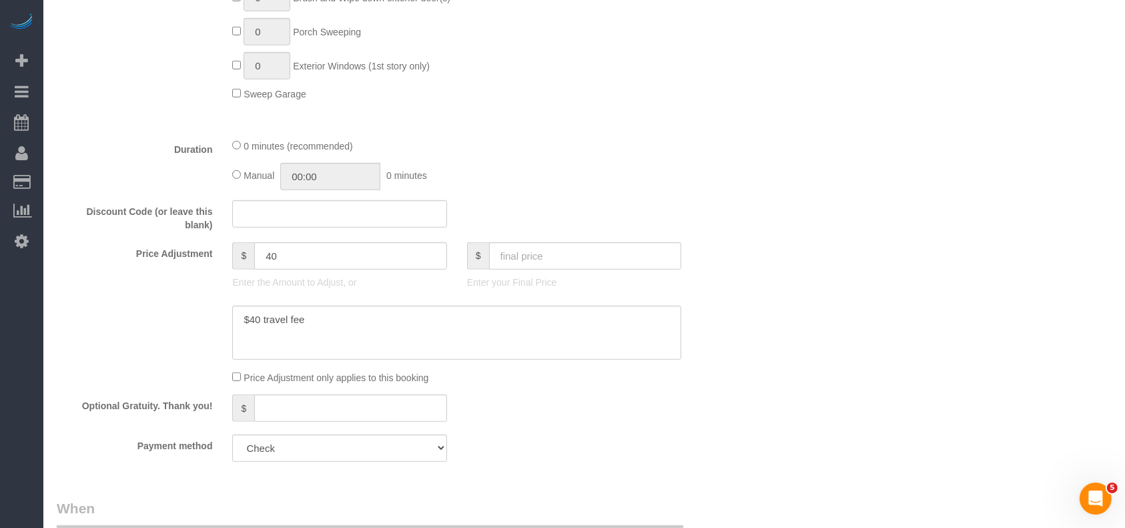
scroll to position [711, 0]
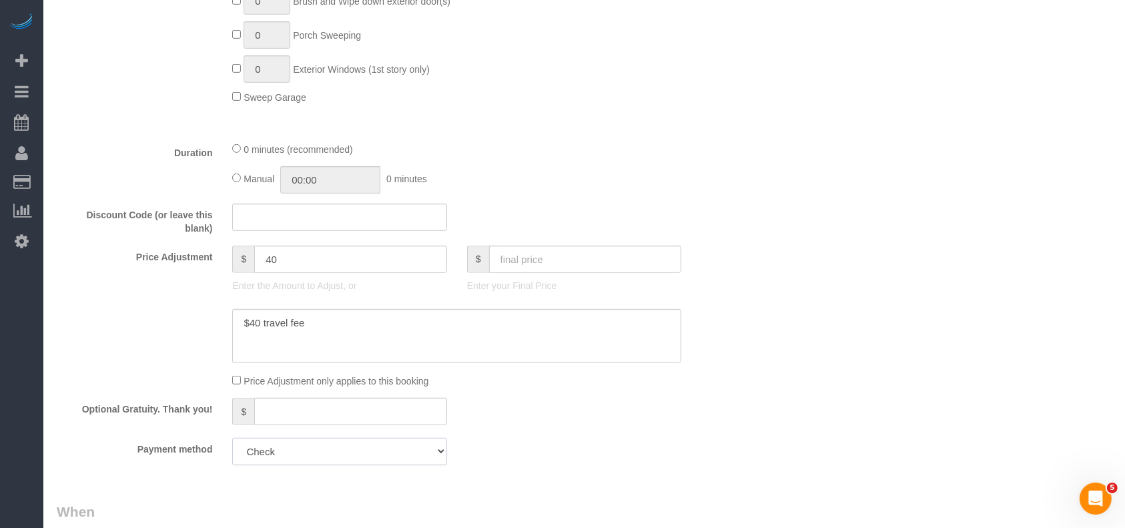
click at [354, 463] on select "Visa - 4469 - 07/2024 Visa - 2844 - 02/2028 (Default) Add Credit Card ─────────…" at bounding box center [339, 451] width 214 height 27
select select "string:fspay"
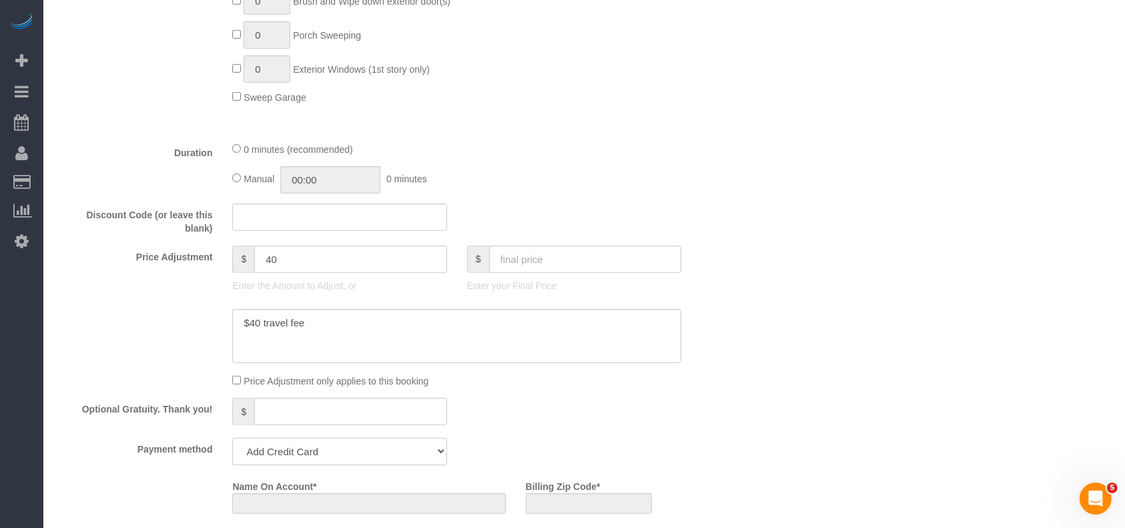
scroll to position [914, 0]
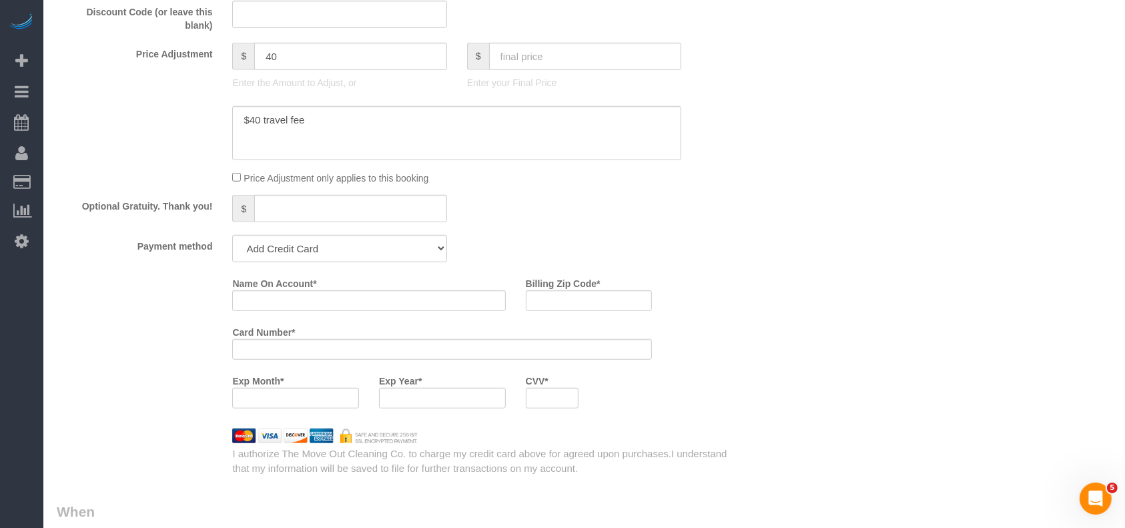
click at [521, 220] on div "Optional Gratuity. Thank you! $" at bounding box center [398, 210] width 703 height 30
click at [296, 300] on input "Name On Account *" at bounding box center [368, 300] width 273 height 21
paste input "[PERSON_NAME]"
type input "[PERSON_NAME]"
click at [569, 311] on input "Billing Zip Code *" at bounding box center [589, 300] width 127 height 21
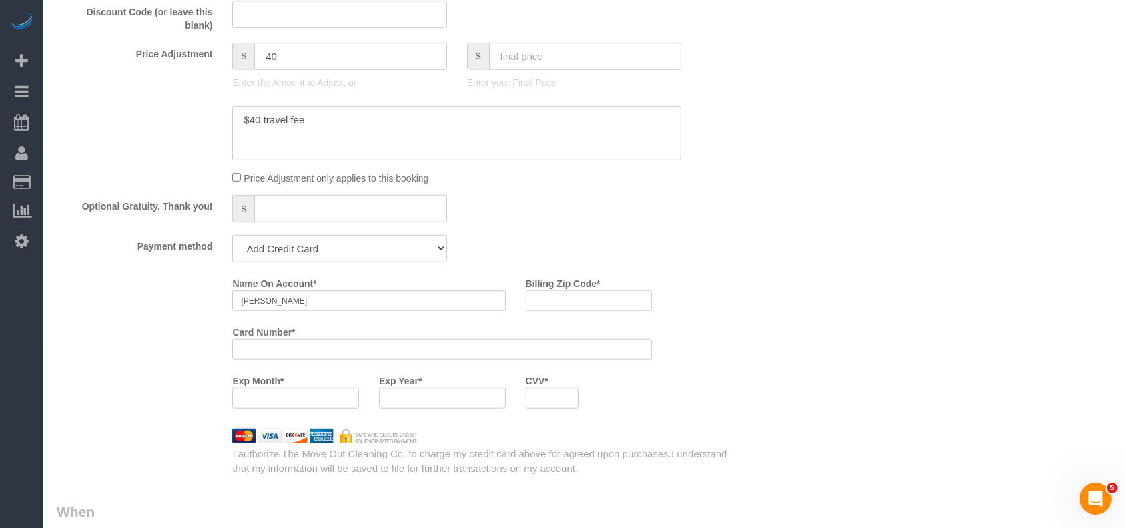
paste input "77379"
type input "77379"
click at [541, 393] on div at bounding box center [552, 398] width 53 height 21
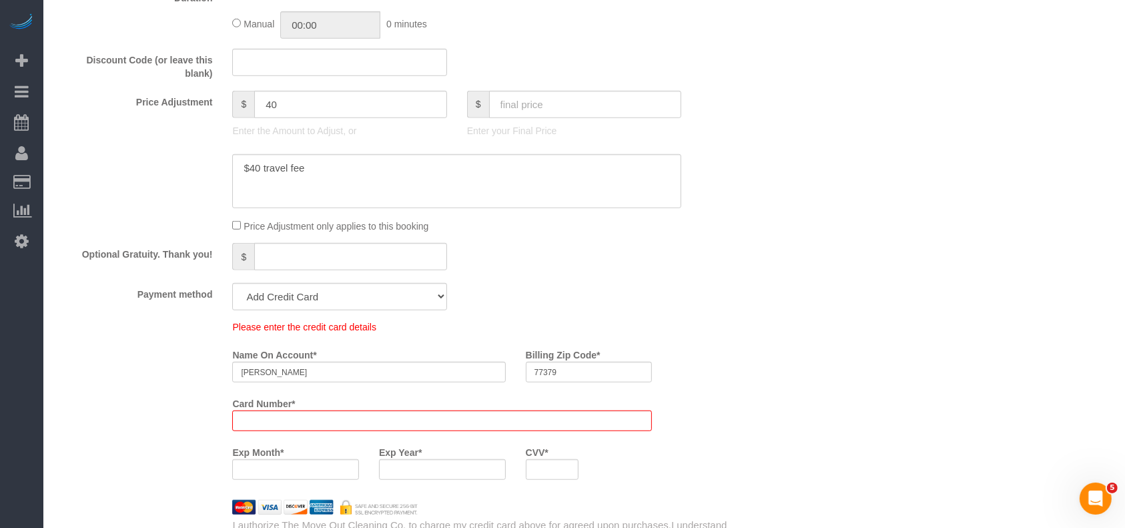
scroll to position [962, 0]
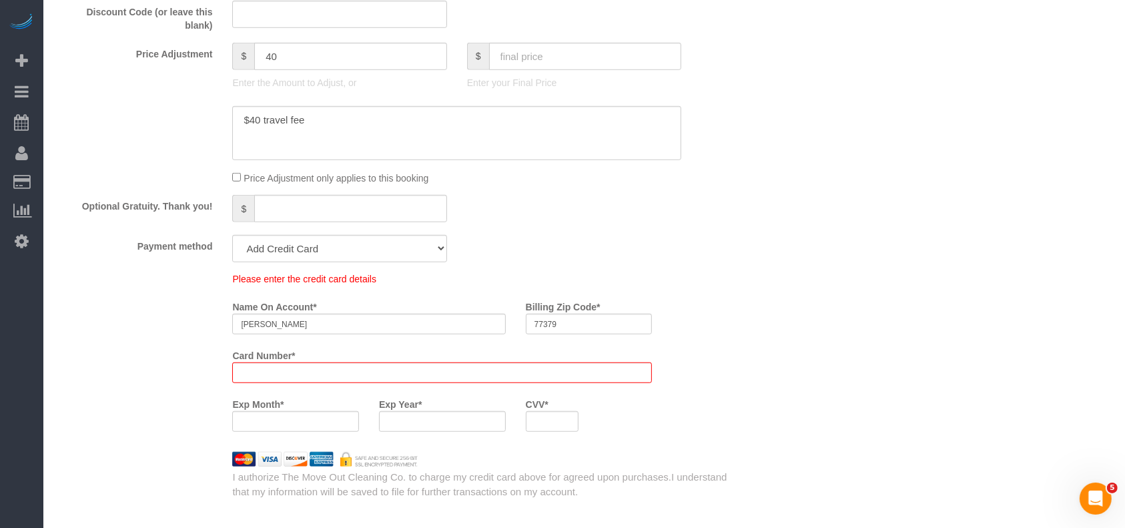
click at [102, 368] on div "Please enter the credit card details Name On Account * [PERSON_NAME] Billing Zi…" at bounding box center [398, 357] width 703 height 170
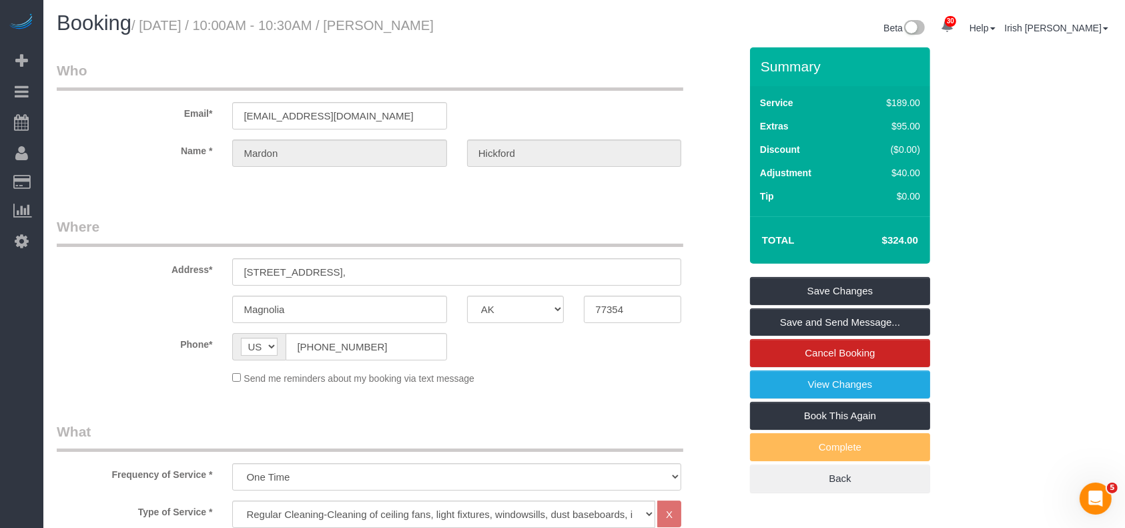
scroll to position [0, 0]
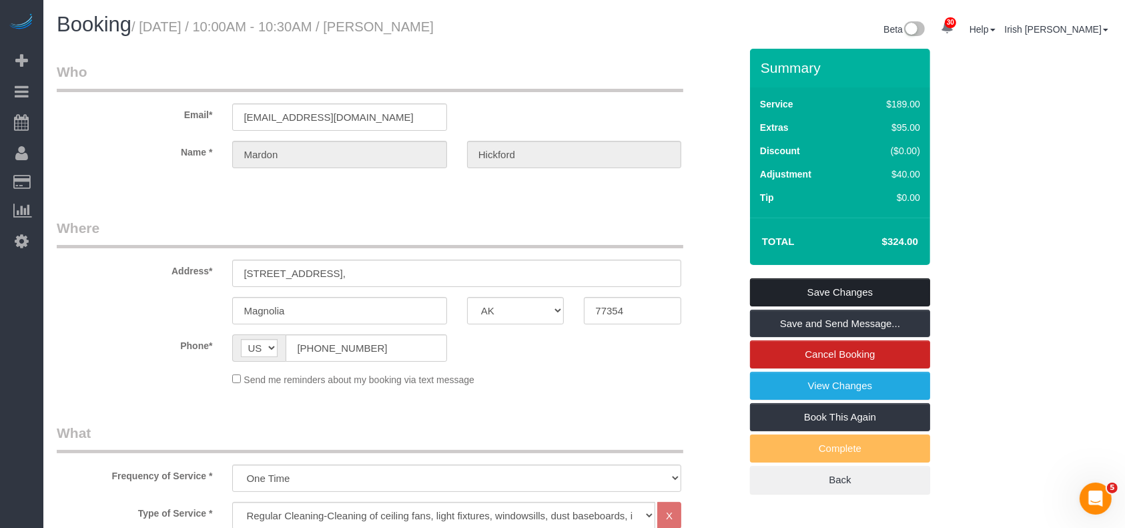
click at [886, 286] on link "Save Changes" at bounding box center [840, 292] width 180 height 28
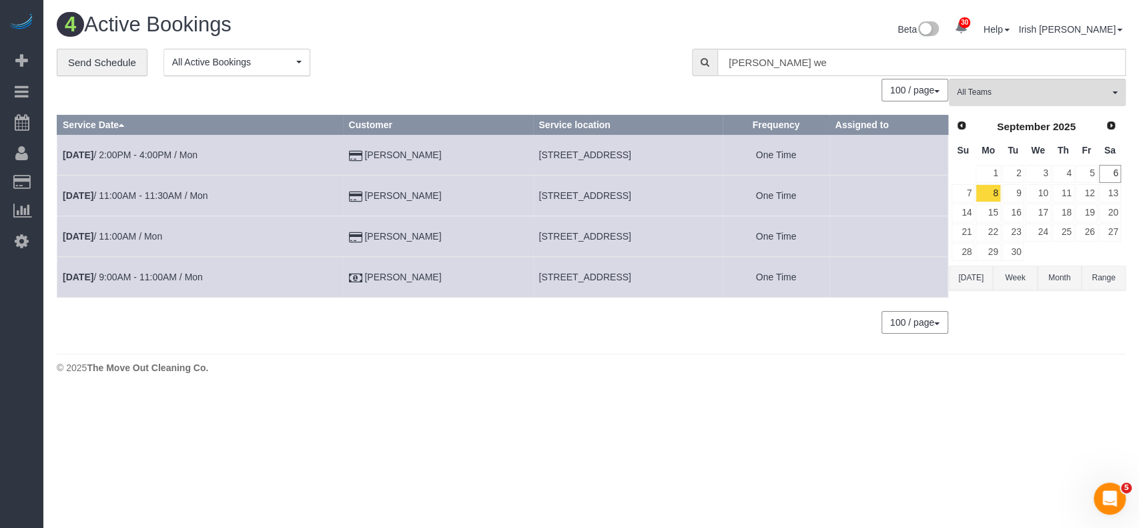
click at [974, 280] on button "[DATE]" at bounding box center [971, 278] width 44 height 25
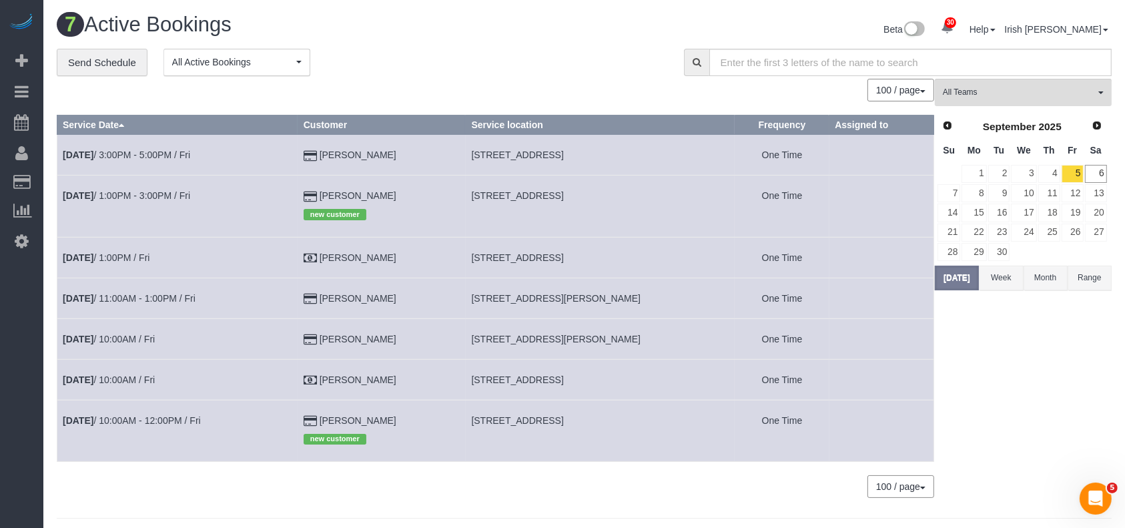
click at [513, 374] on span "[STREET_ADDRESS]" at bounding box center [517, 379] width 92 height 11
copy tr "[STREET_ADDRESS]"
click at [115, 379] on link "[DATE] 10:00AM / Fri" at bounding box center [109, 379] width 92 height 11
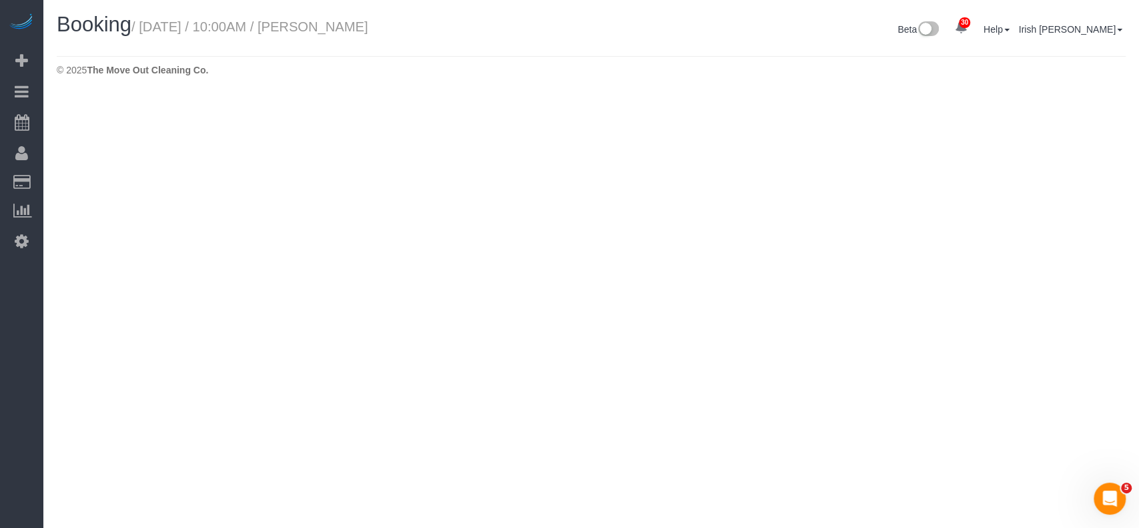
select select "[GEOGRAPHIC_DATA]"
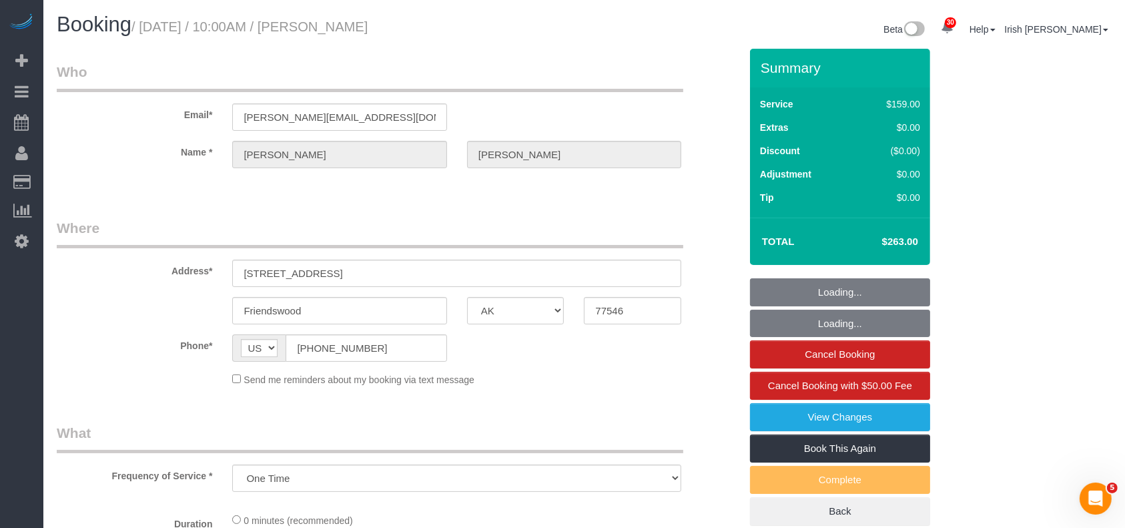
select select "object:6294"
select select "3"
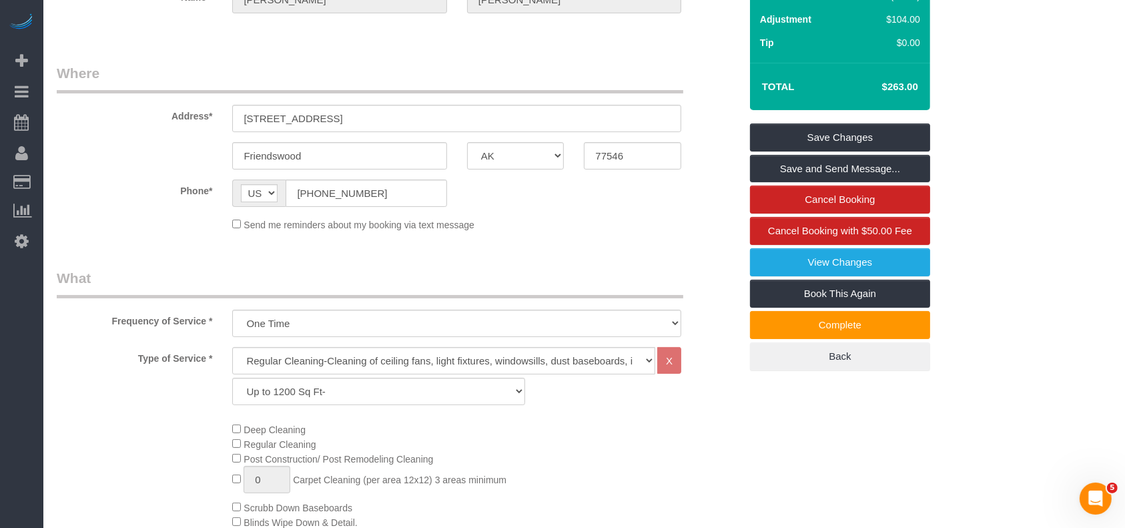
scroll to position [89, 0]
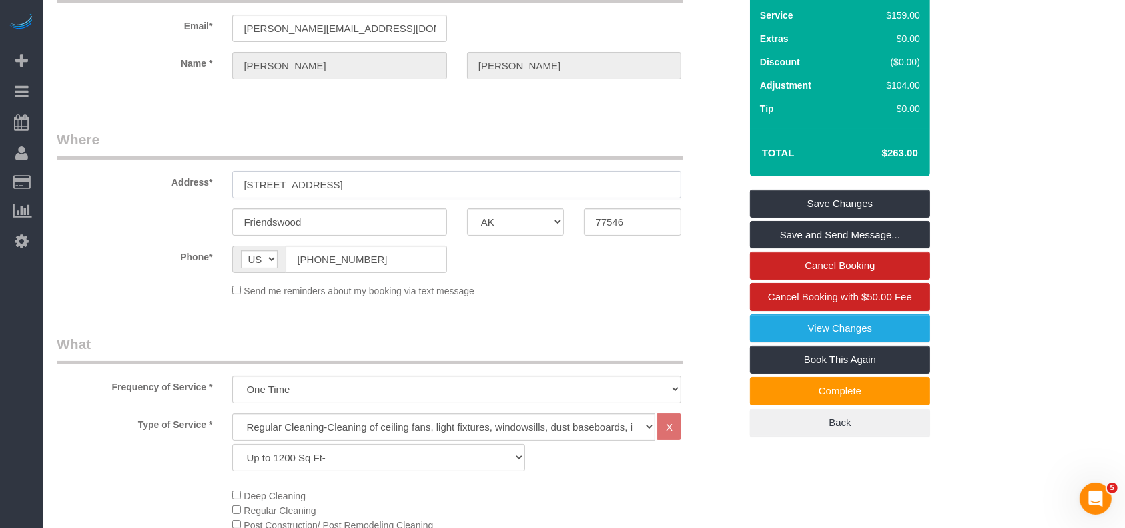
drag, startPoint x: 351, startPoint y: 185, endPoint x: 97, endPoint y: 152, distance: 255.7
click at [97, 152] on fieldset "Where Address* [STREET_ADDRESS] [GEOGRAPHIC_DATA] AK AL AR AZ CA CO CT DC DE [G…" at bounding box center [398, 218] width 683 height 178
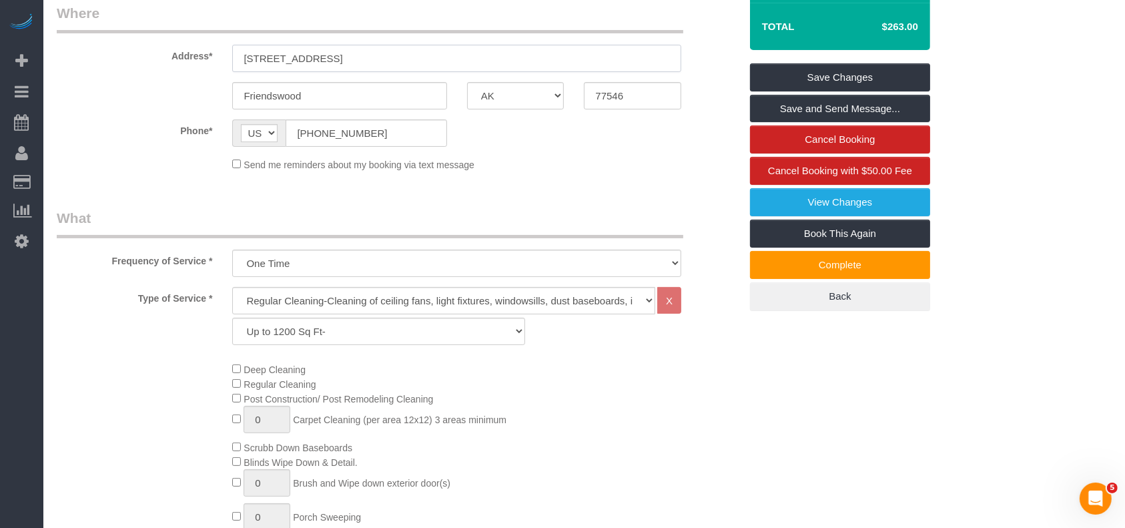
scroll to position [267, 0]
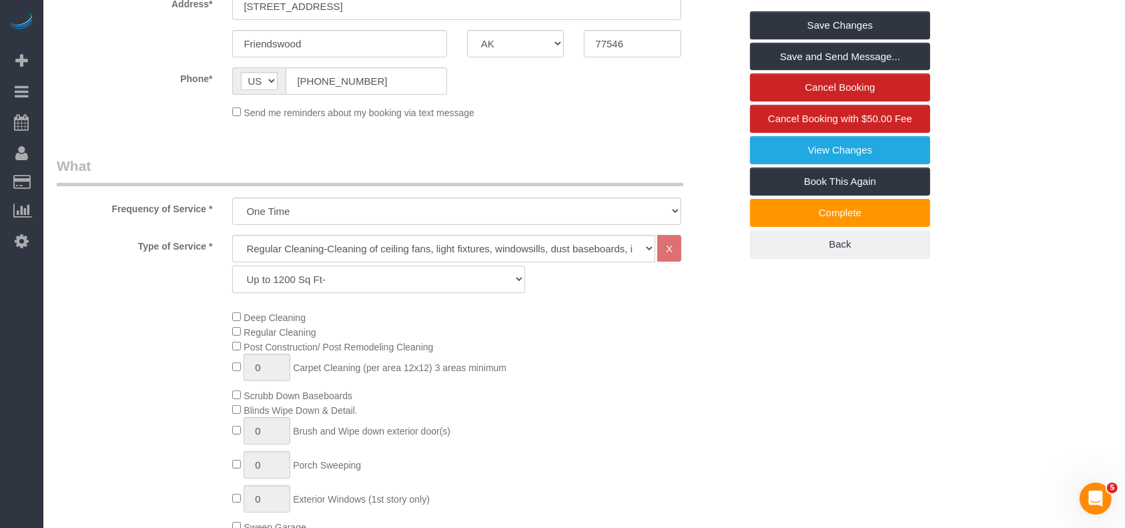
click at [352, 277] on select "Up to 1200 Sq Ft- [DATE]-[DATE] Sq Ft [DATE]-[DATE] Sq Ft [DATE]-[DATE] Sq Ft […" at bounding box center [378, 279] width 292 height 27
select select "62"
click at [232, 266] on select "Up to 1200 Sq Ft- [DATE]-[DATE] Sq Ft [DATE]-[DATE] Sq Ft [DATE]-[DATE] Sq Ft […" at bounding box center [378, 279] width 292 height 27
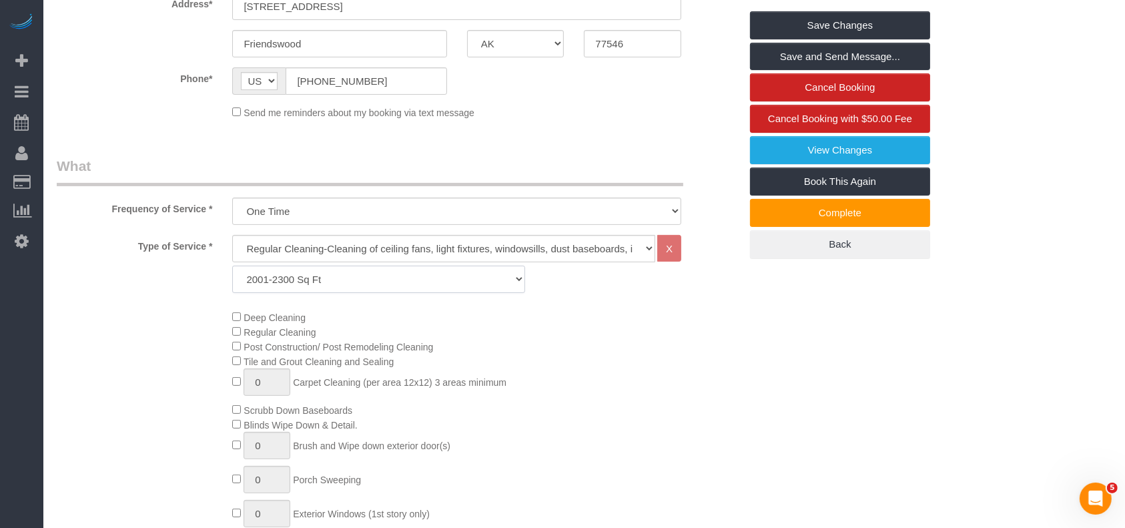
scroll to position [623, 0]
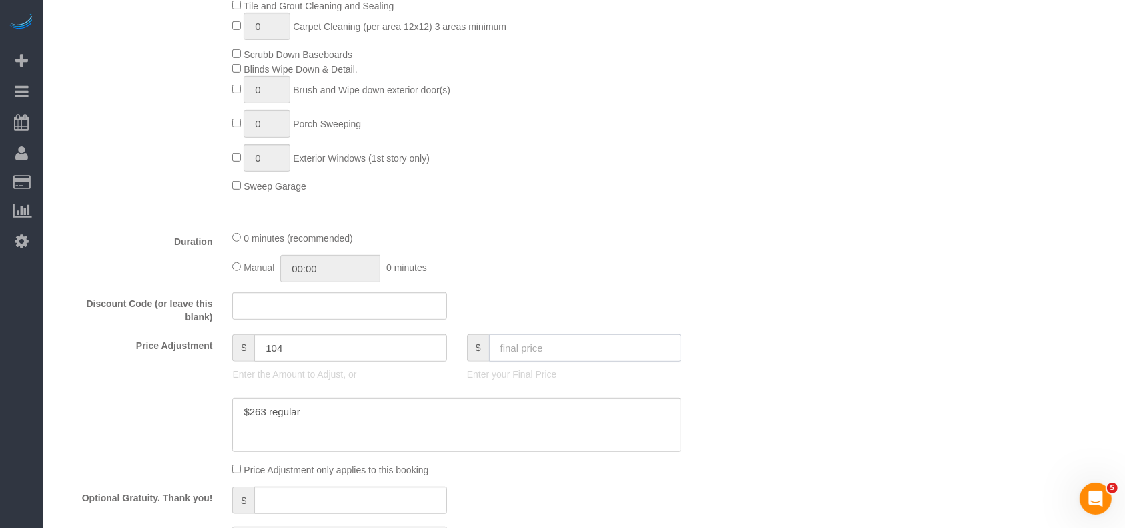
click at [534, 350] on input "text" at bounding box center [585, 347] width 193 height 27
type input "2"
type input "-237"
drag, startPoint x: 266, startPoint y: 411, endPoint x: 249, endPoint y: 410, distance: 17.4
click at [249, 410] on textarea at bounding box center [456, 425] width 449 height 55
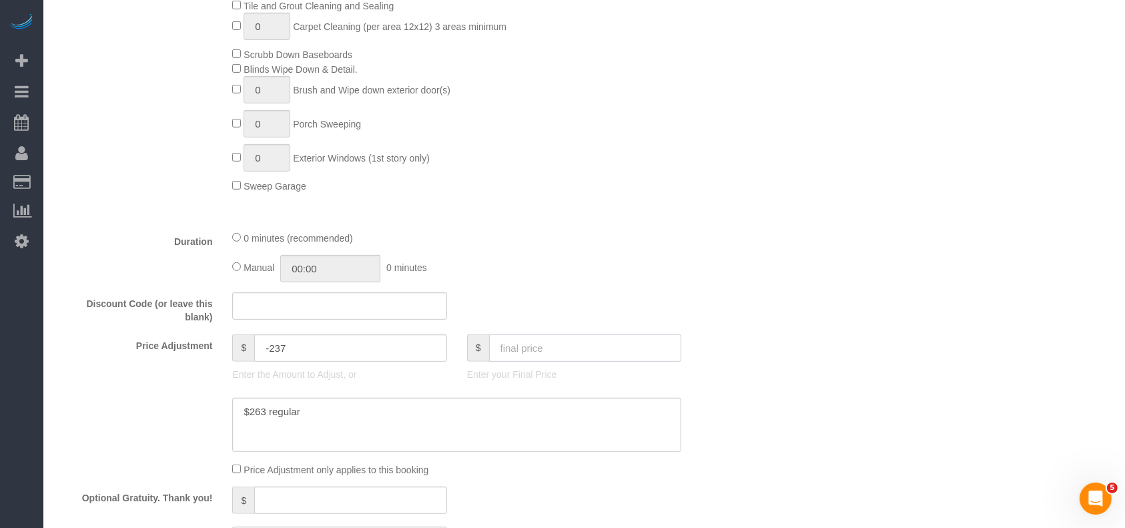
click at [587, 349] on input "text" at bounding box center [585, 347] width 193 height 27
paste input "263"
type input "263"
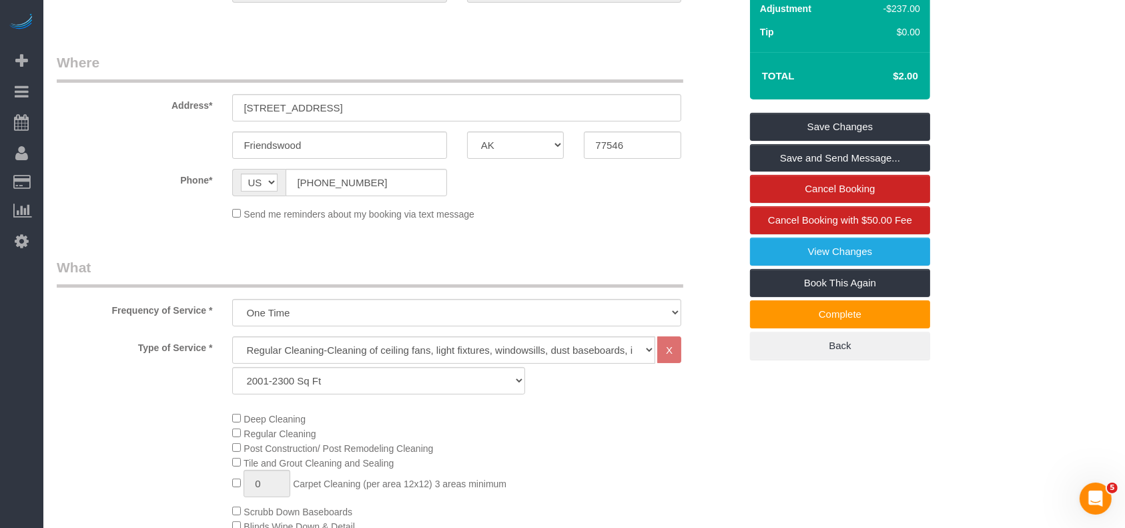
scroll to position [0, 0]
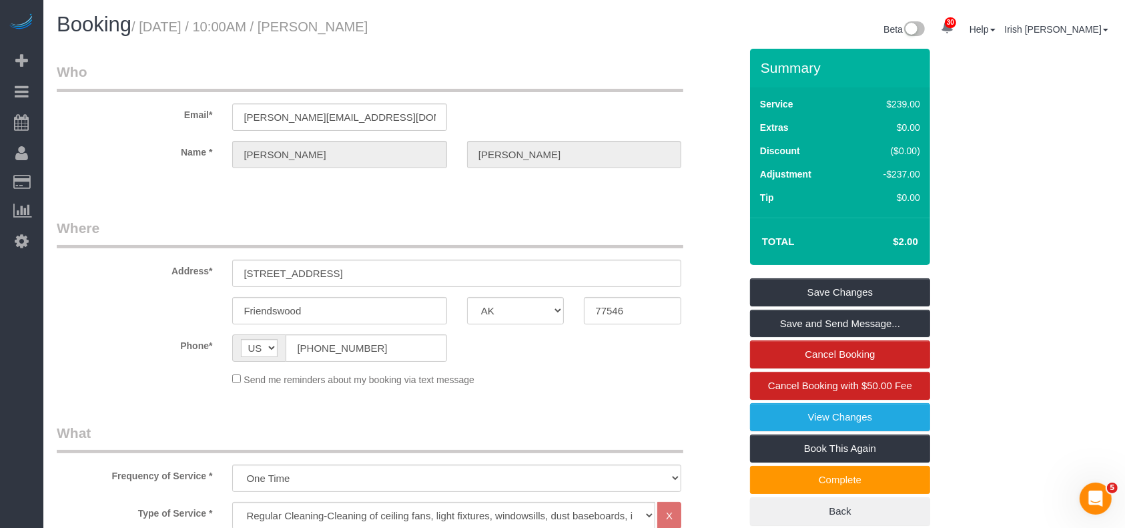
type input "24"
click at [808, 293] on link "Save Changes" at bounding box center [840, 292] width 180 height 28
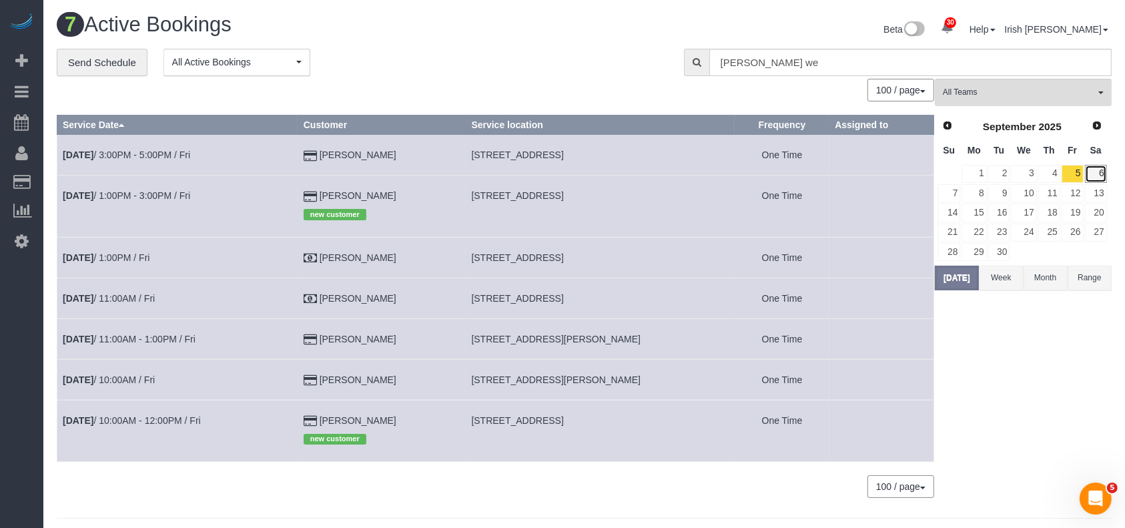
click at [1095, 165] on link "6" at bounding box center [1096, 174] width 22 height 18
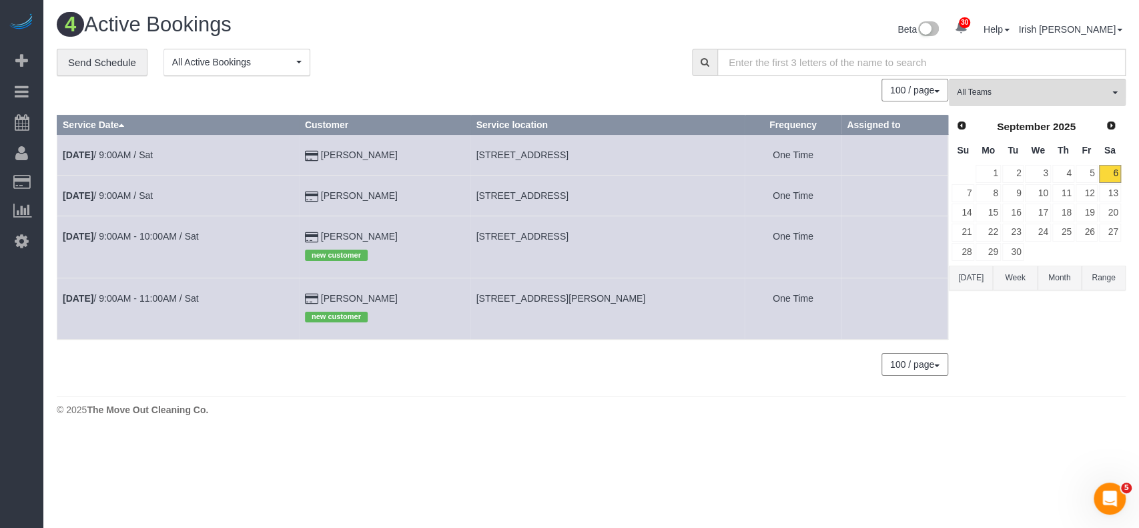
drag, startPoint x: 395, startPoint y: 298, endPoint x: 308, endPoint y: 299, distance: 86.8
click at [310, 299] on td "[PERSON_NAME] new customer" at bounding box center [385, 308] width 172 height 61
click at [158, 302] on link "[DATE] 9:00AM - 11:00AM / Sat" at bounding box center [131, 298] width 136 height 11
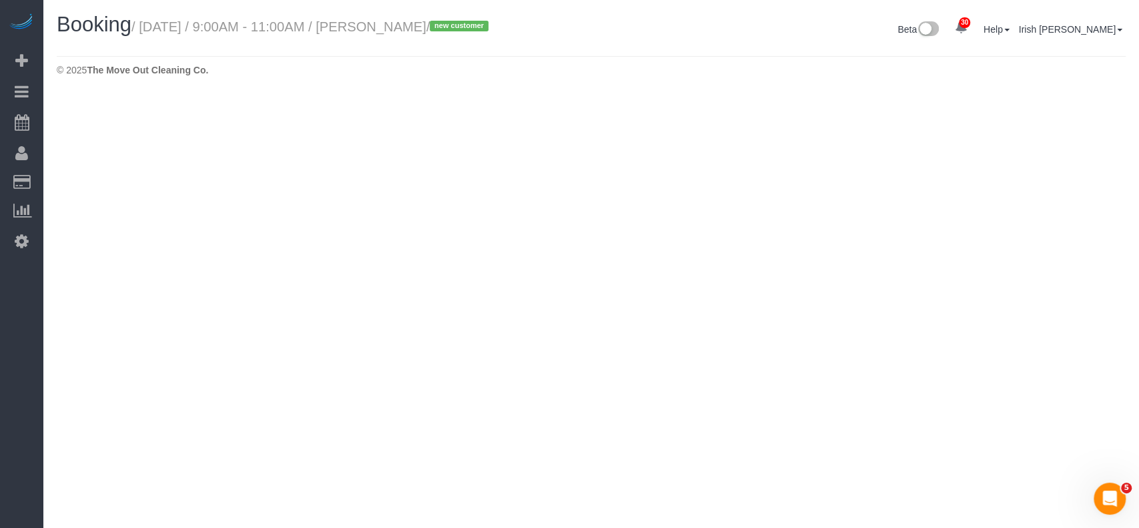
select select "[GEOGRAPHIC_DATA]"
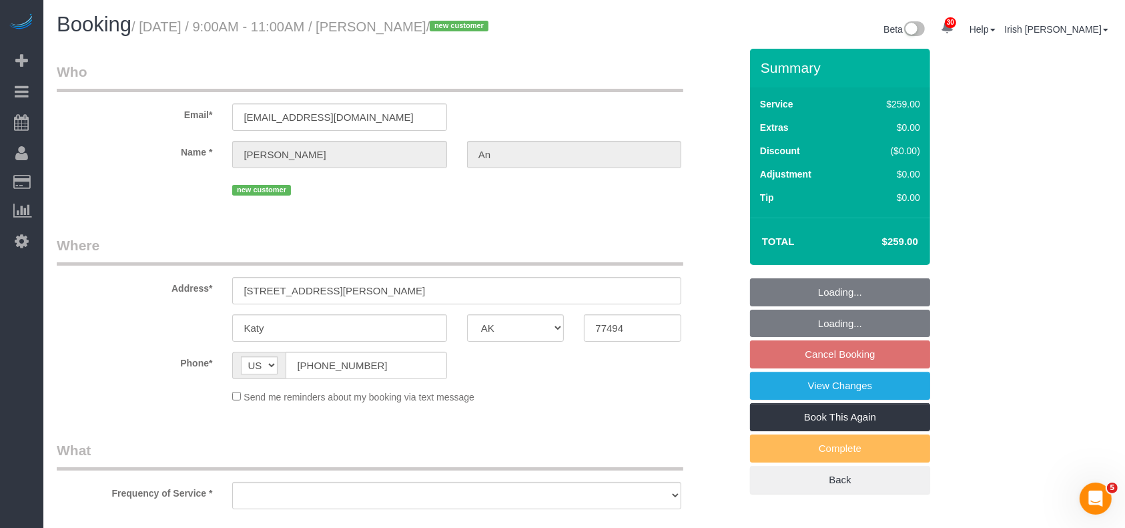
select select "3"
click at [191, 362] on div "Phone* AF AL DZ AD AO AI AQ AG AR AM AW AU AT AZ BS BH BD BB BY BE BZ BJ BM BT …" at bounding box center [398, 365] width 703 height 27
select select "string:fspay-04d7e920-4a30-4bd3-bc8b-eb7f4edf0cb2"
select select "object:6958"
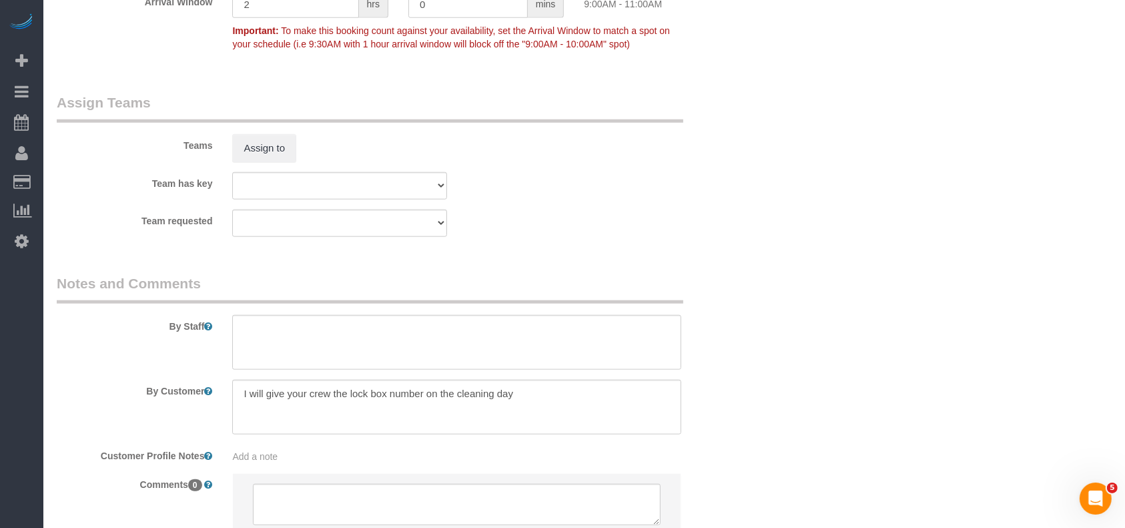
scroll to position [1424, 0]
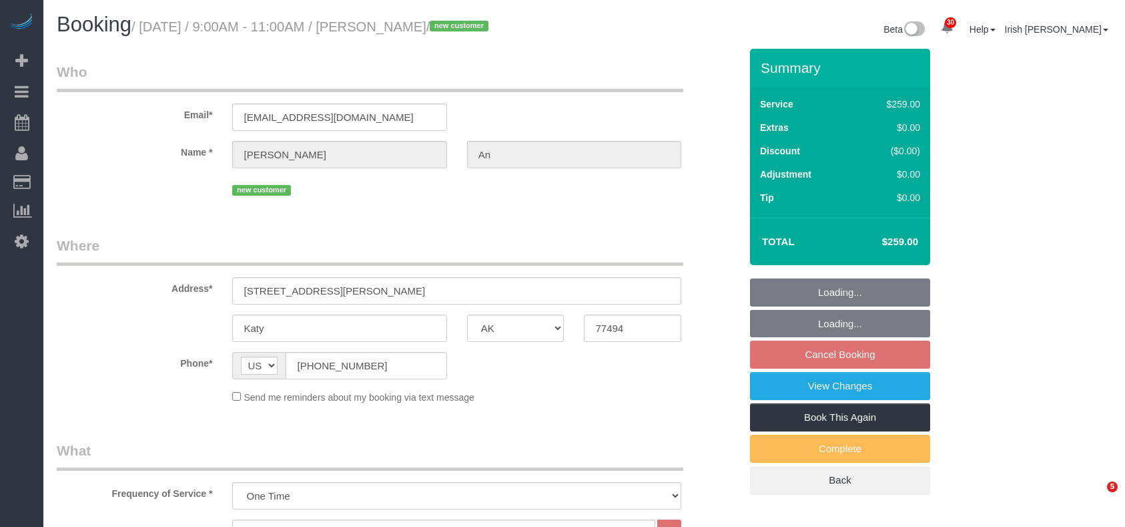
select select "[GEOGRAPHIC_DATA]"
select select "3"
